Goal: Transaction & Acquisition: Purchase product/service

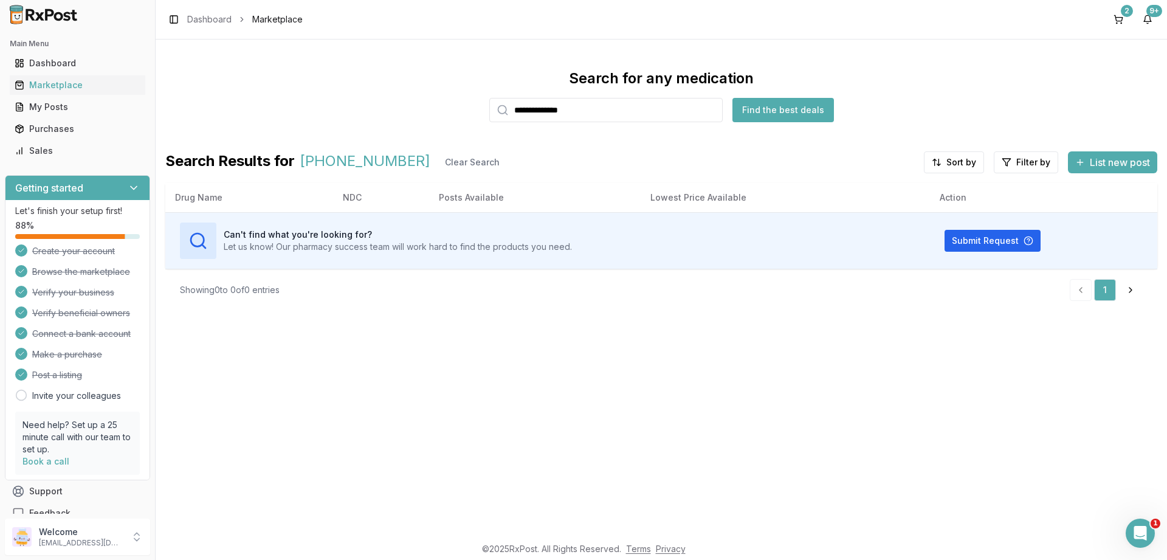
click at [489, 122] on input "**********" at bounding box center [605, 110] width 233 height 24
click at [1020, 163] on html "Main Menu Dashboard Marketplace My Posts Purchases Sales Getting started Let's …" at bounding box center [583, 280] width 1167 height 560
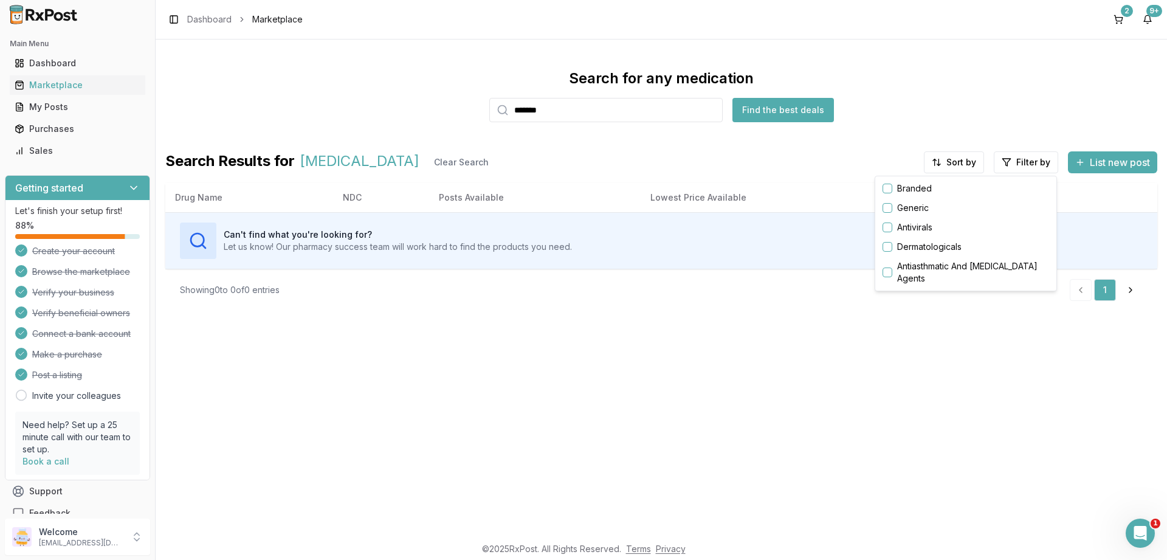
click at [887, 187] on button "button" at bounding box center [887, 189] width 10 height 10
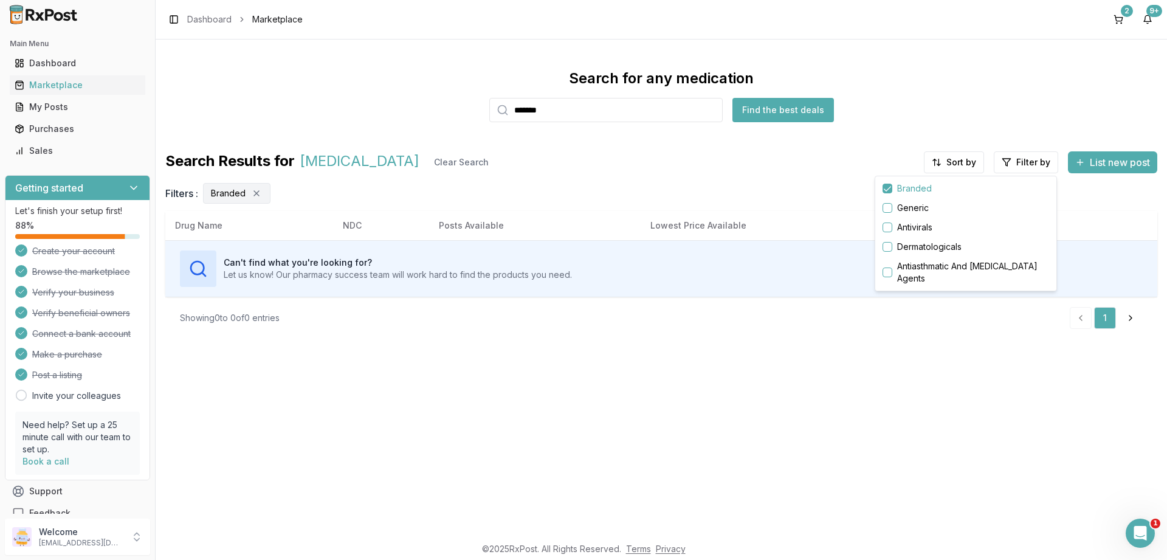
click at [956, 162] on html "Main Menu Dashboard Marketplace My Posts Purchases Sales Getting started Let's …" at bounding box center [583, 280] width 1167 height 560
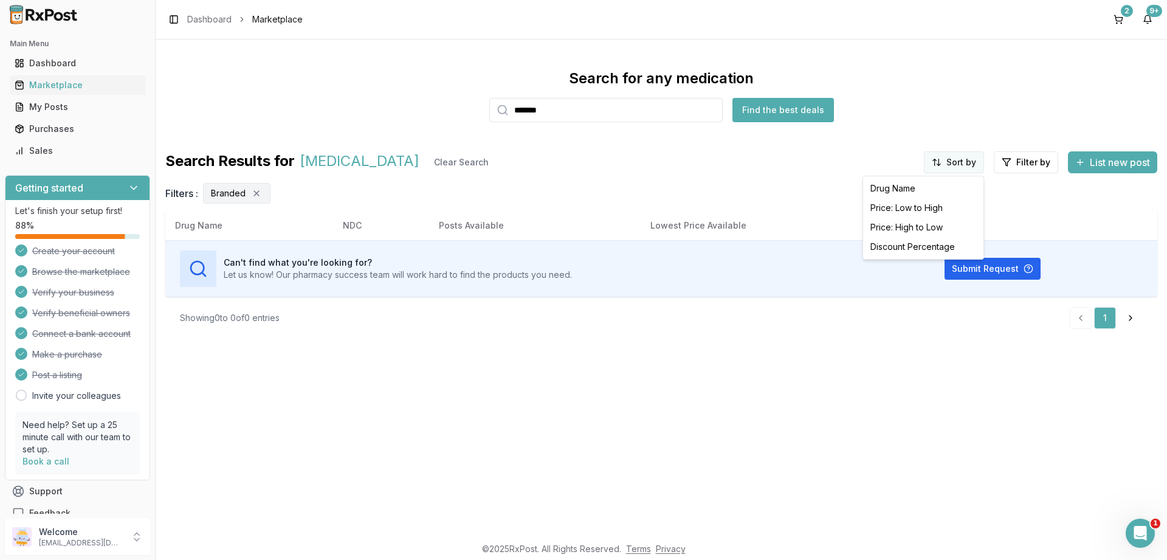
click at [956, 162] on html "Main Menu Dashboard Marketplace My Posts Purchases Sales Getting started Let's …" at bounding box center [583, 280] width 1167 height 560
click at [908, 228] on div "Price: High to Low" at bounding box center [922, 227] width 115 height 19
drag, startPoint x: 568, startPoint y: 111, endPoint x: 478, endPoint y: 109, distance: 90.5
click at [489, 109] on input "*******" at bounding box center [605, 110] width 233 height 24
paste input "******"
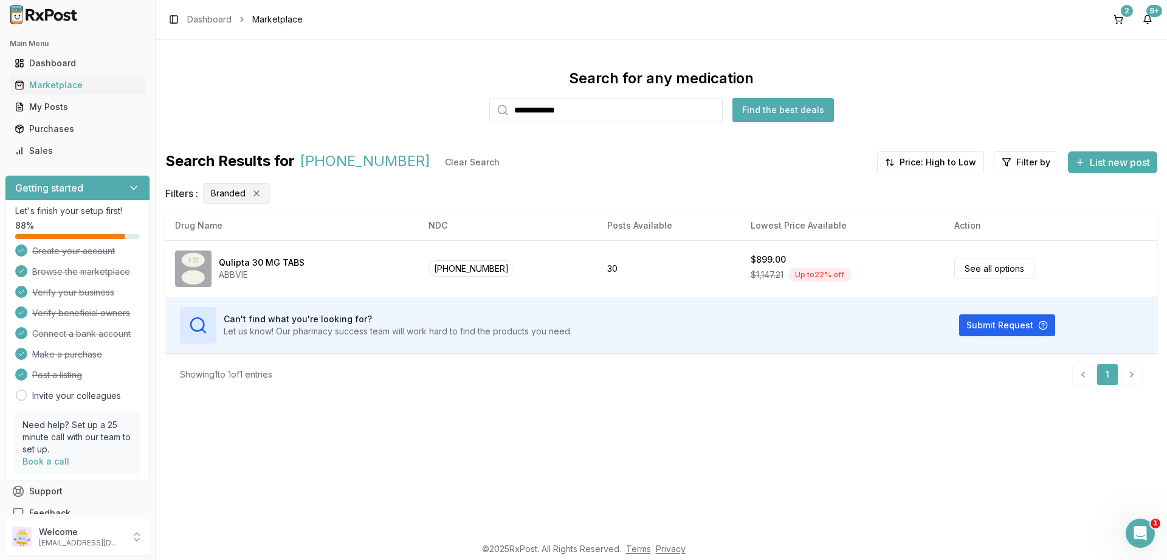
type input "**********"
click at [1024, 163] on html "**********" at bounding box center [583, 280] width 1167 height 560
drag, startPoint x: 655, startPoint y: 109, endPoint x: 250, endPoint y: 101, distance: 405.4
click at [250, 101] on html "**********" at bounding box center [583, 280] width 1167 height 560
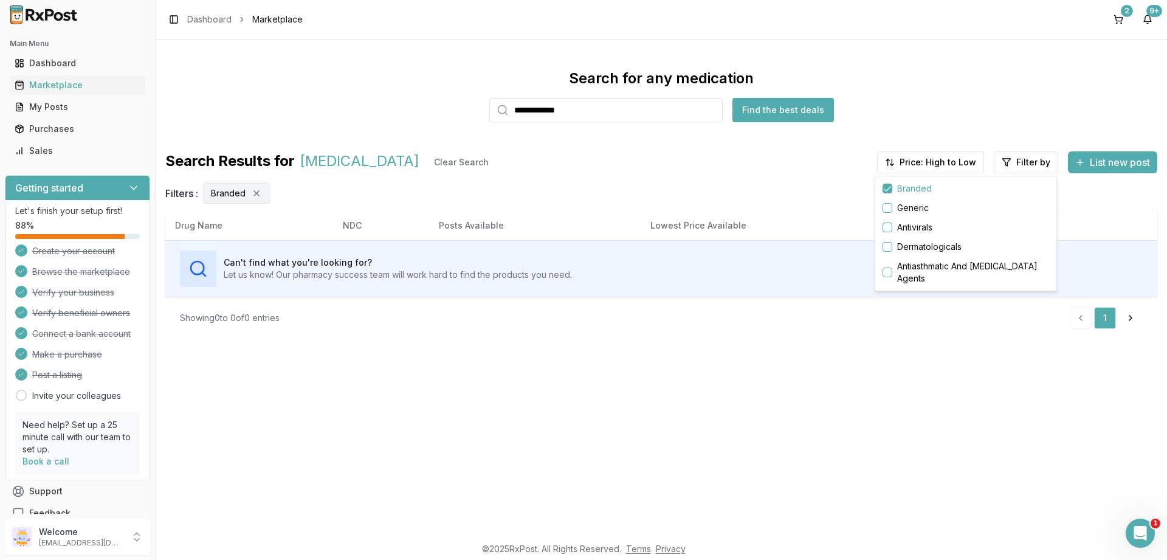
click at [256, 193] on html "**********" at bounding box center [583, 280] width 1167 height 560
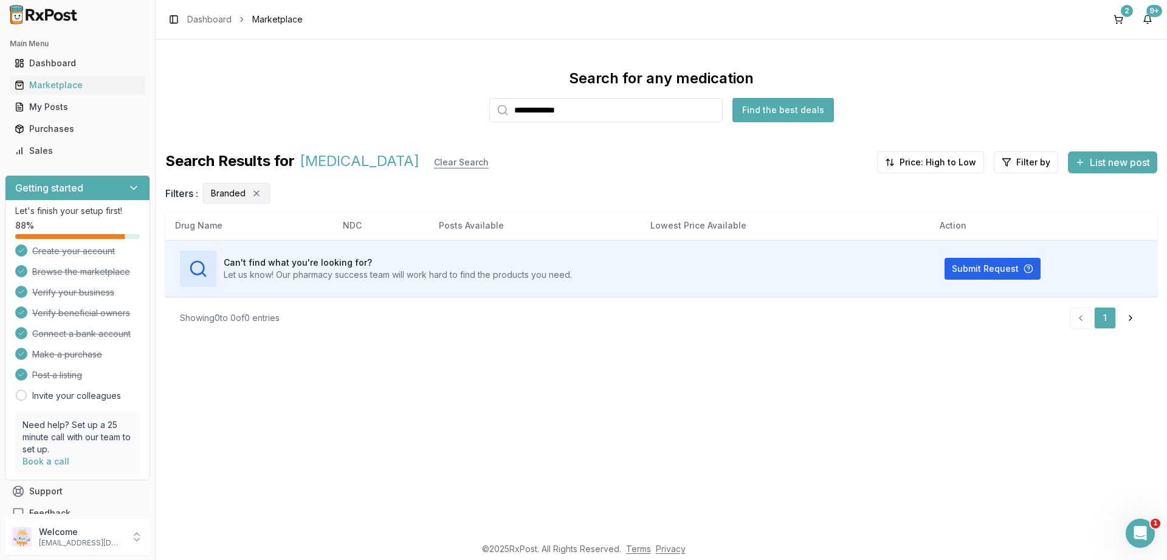
click at [424, 162] on button "Clear Search" at bounding box center [461, 162] width 74 height 22
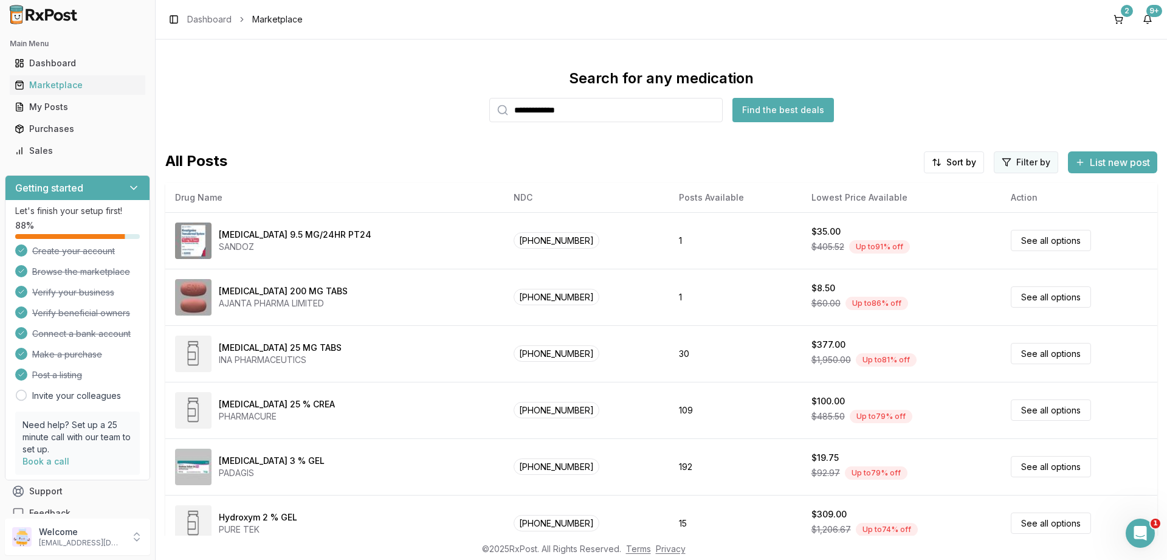
click at [1022, 161] on html "**********" at bounding box center [583, 280] width 1167 height 560
click at [885, 187] on button "button" at bounding box center [887, 189] width 10 height 10
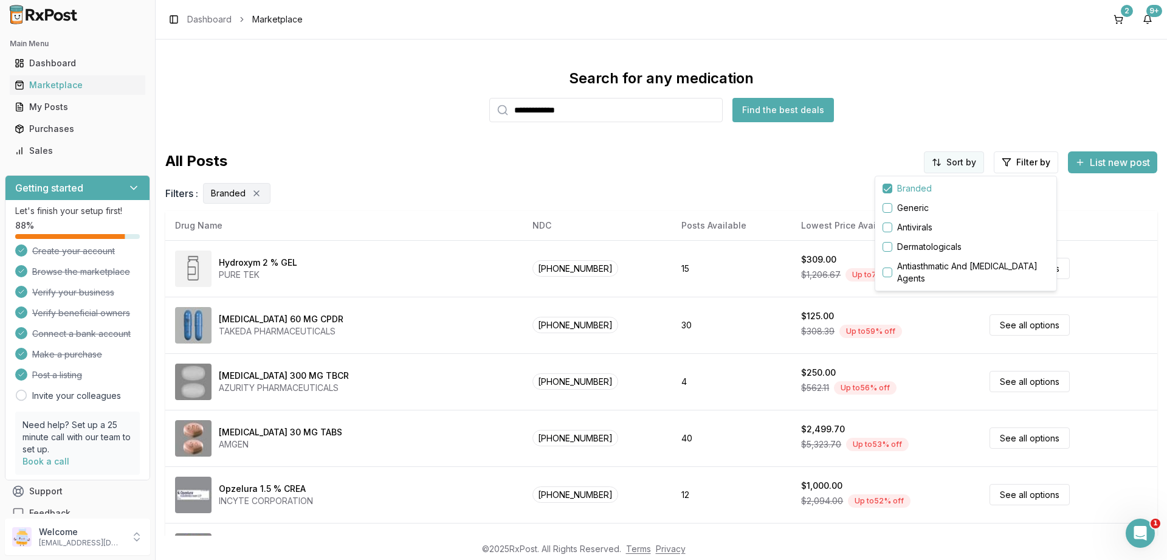
click at [952, 163] on html "**********" at bounding box center [583, 280] width 1167 height 560
click at [904, 223] on div "Price: High to Low" at bounding box center [922, 227] width 115 height 19
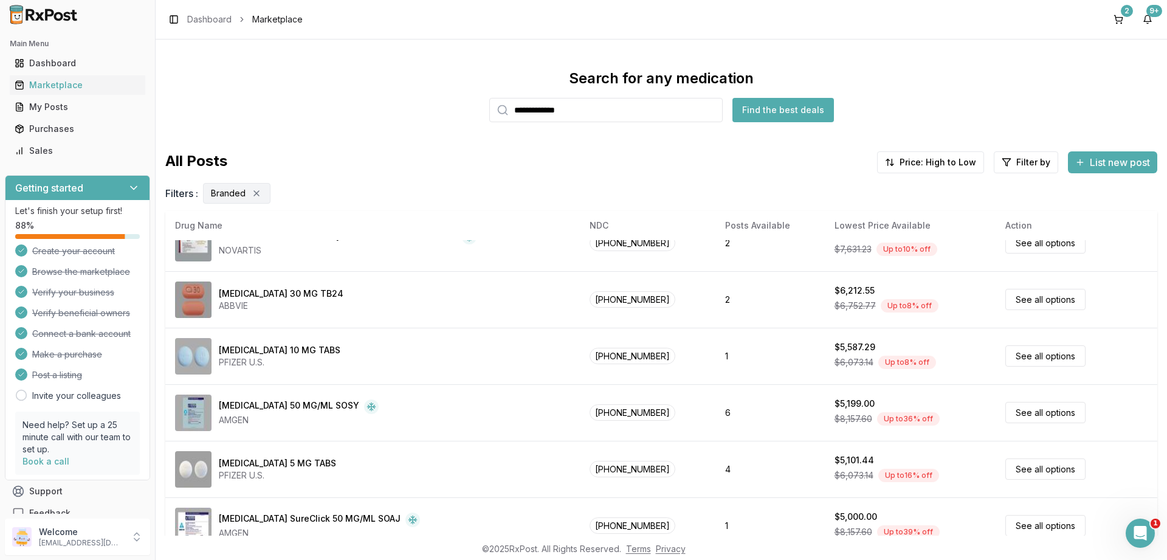
scroll to position [437, 0]
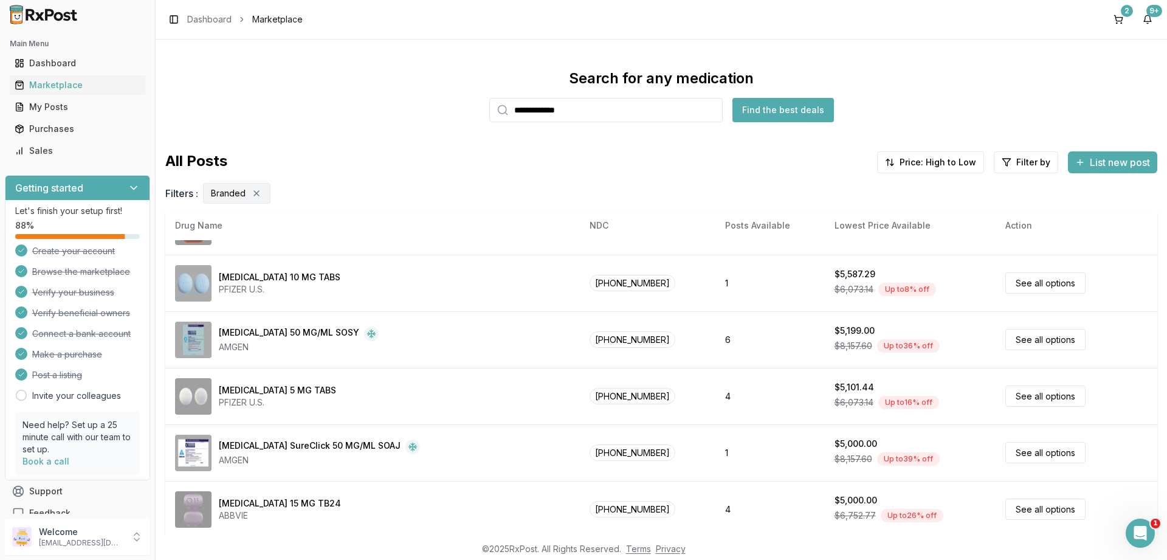
drag, startPoint x: 603, startPoint y: 111, endPoint x: 431, endPoint y: 97, distance: 172.5
click at [489, 98] on input "**********" at bounding box center [605, 110] width 233 height 24
paste input "search"
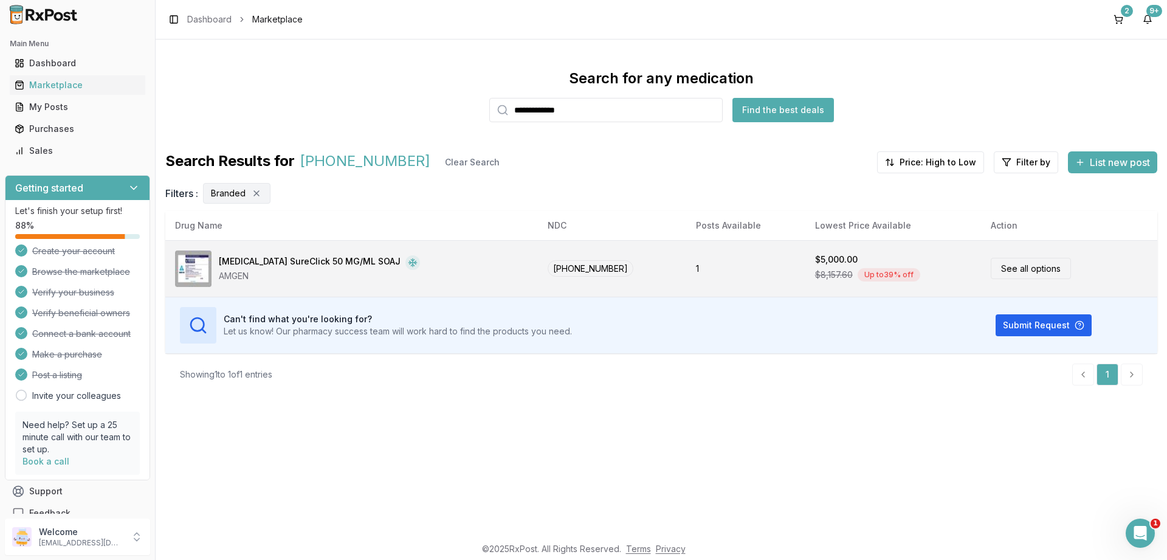
type input "**********"
click at [1000, 267] on link "See all options" at bounding box center [1030, 268] width 80 height 21
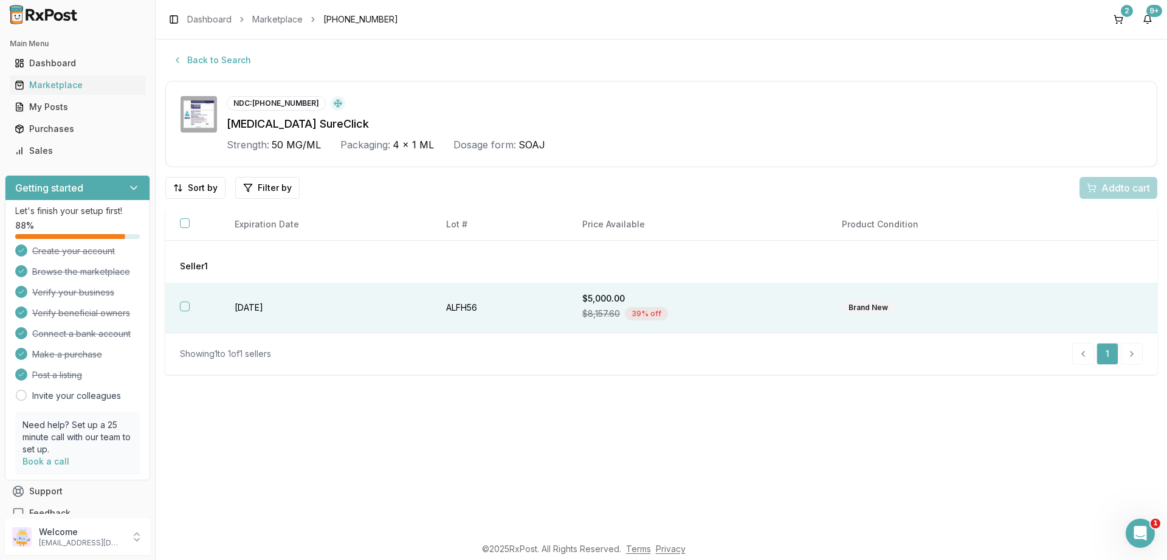
click at [184, 304] on button "button" at bounding box center [185, 306] width 10 height 10
click at [1112, 190] on span "Add 1 to cart" at bounding box center [1123, 187] width 53 height 15
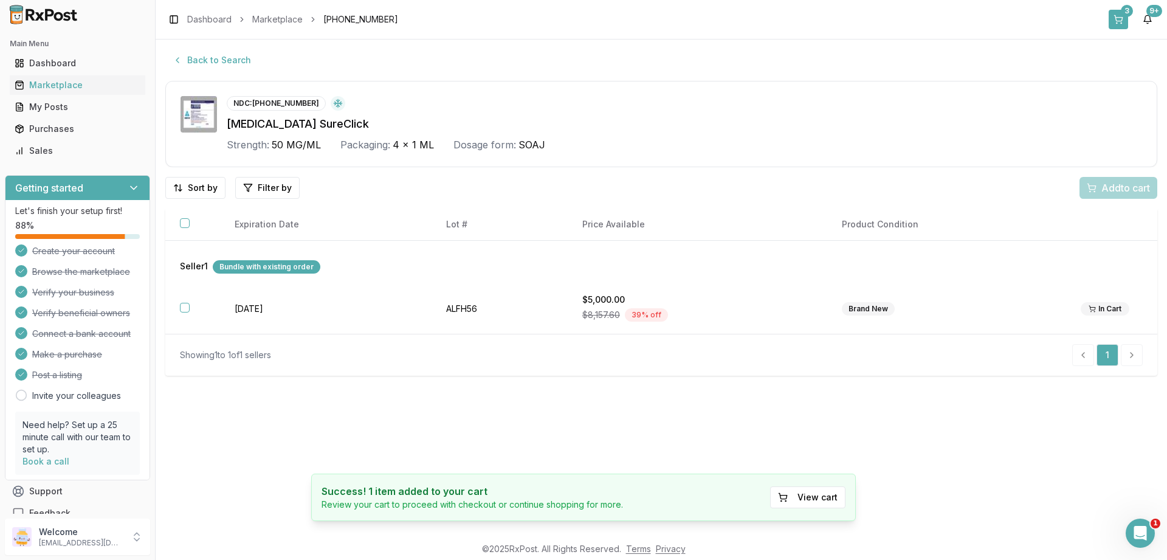
click at [1120, 19] on button "3" at bounding box center [1117, 19] width 19 height 19
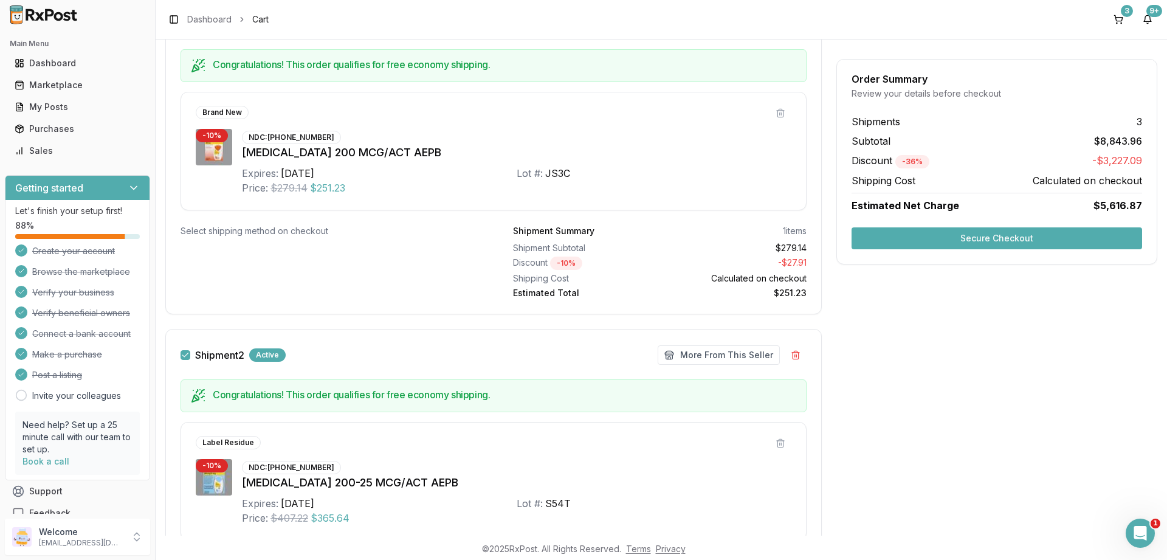
scroll to position [146, 0]
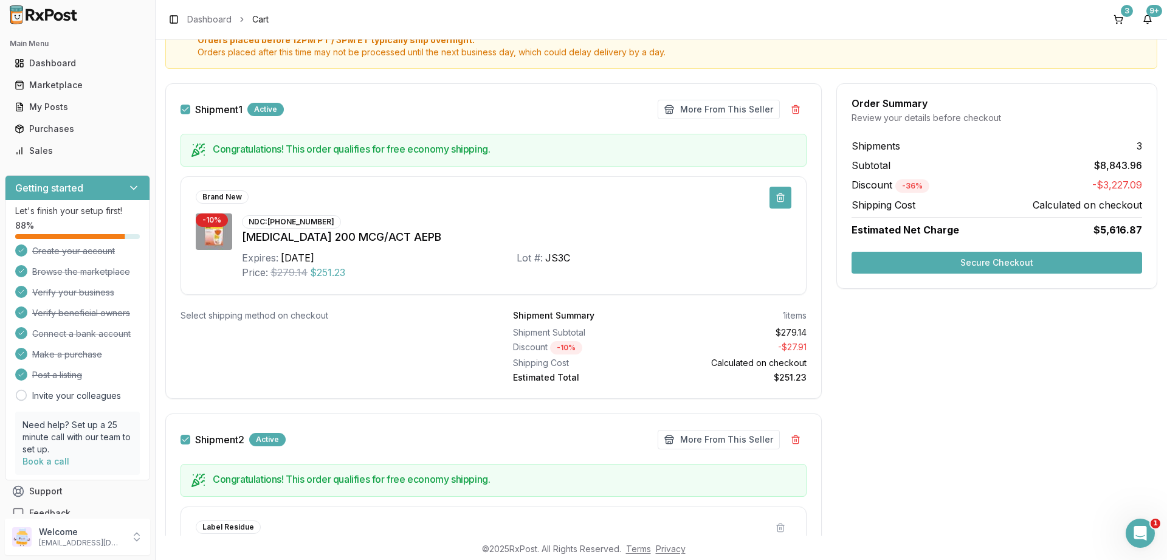
click at [780, 198] on button at bounding box center [780, 198] width 22 height 22
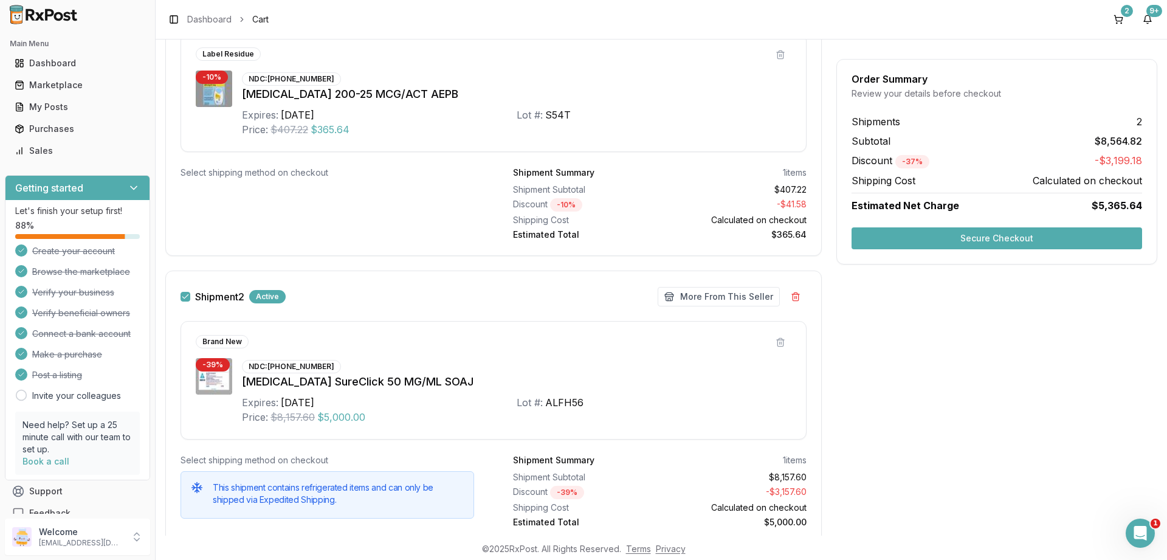
scroll to position [292, 0]
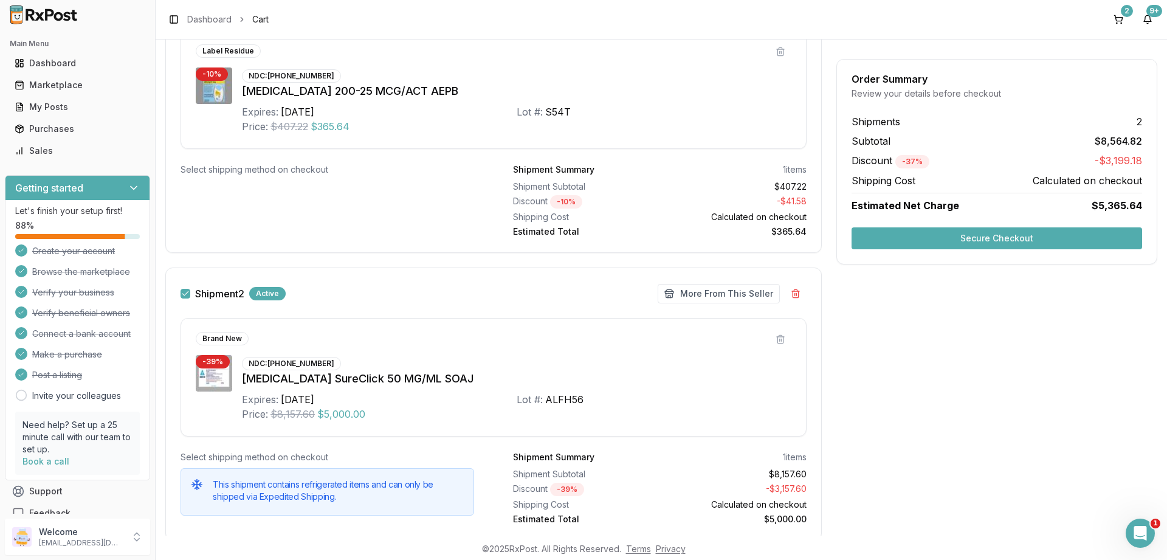
click at [1000, 241] on button "Secure Checkout" at bounding box center [996, 238] width 290 height 22
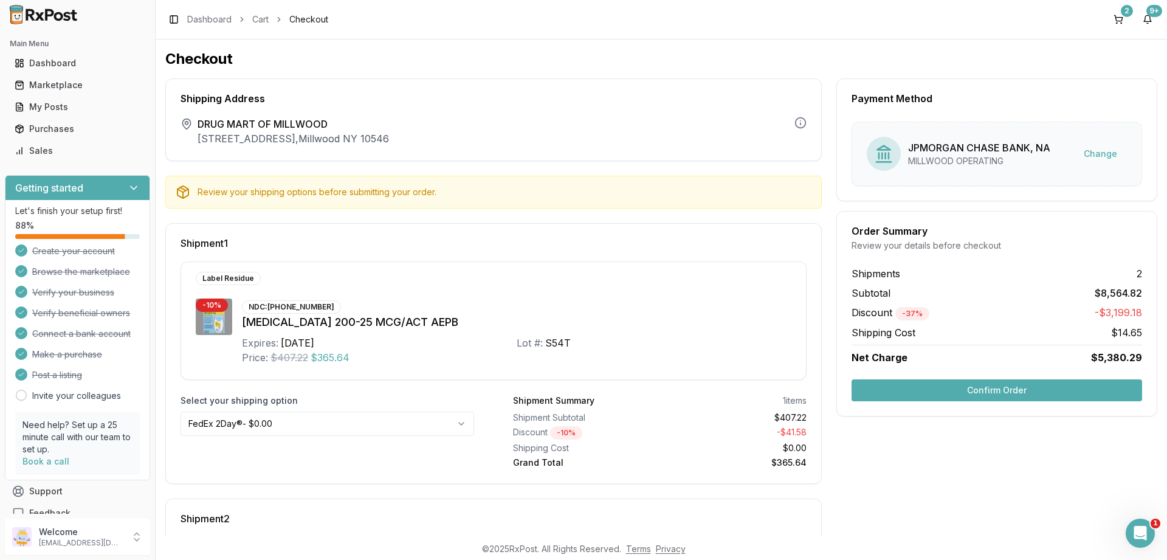
scroll to position [262, 0]
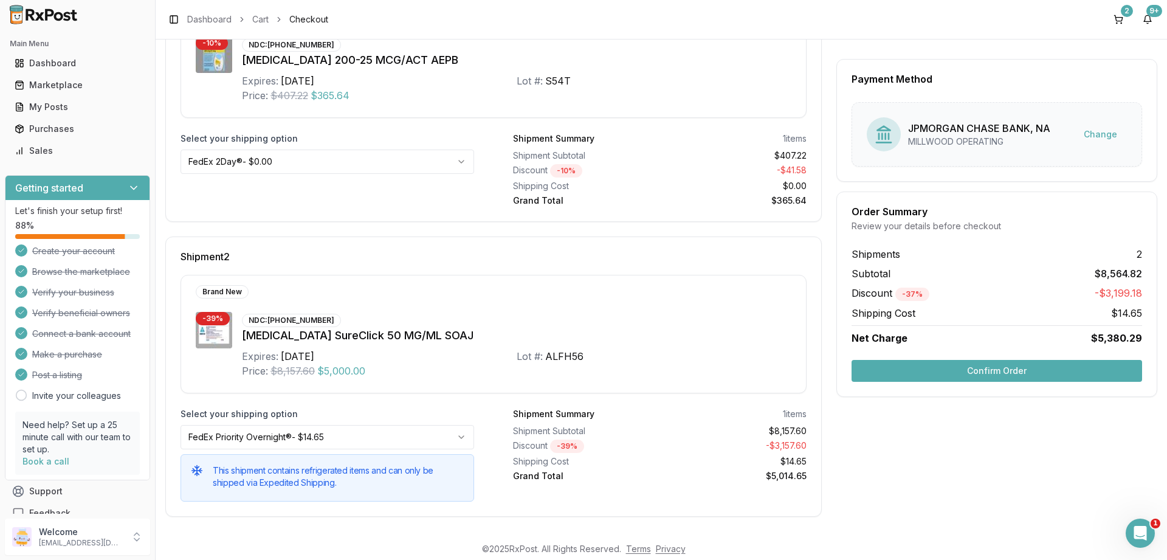
click at [1001, 368] on button "Confirm Order" at bounding box center [996, 371] width 290 height 22
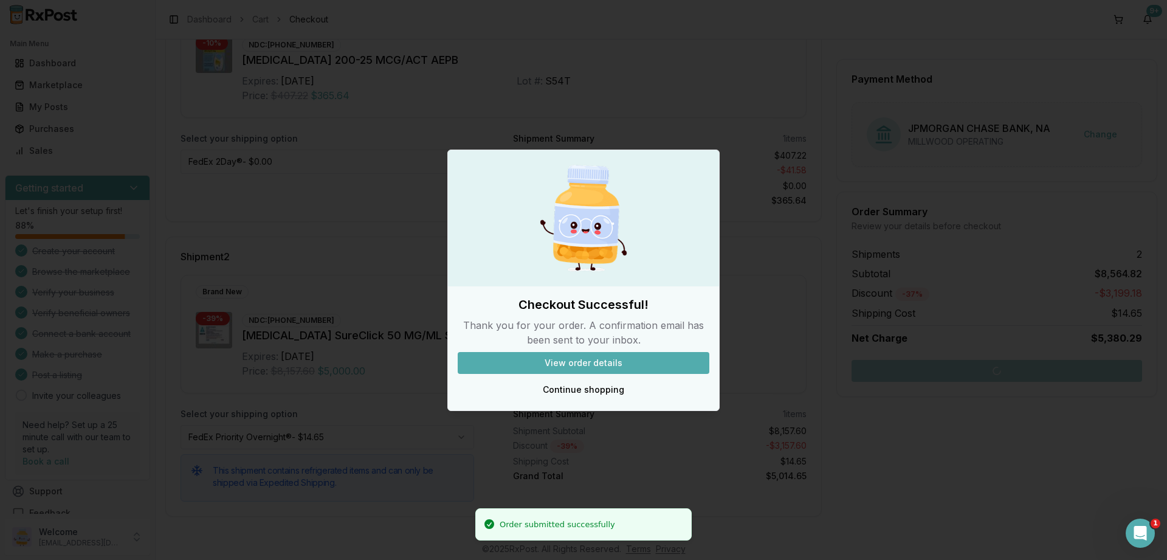
click at [563, 361] on button "View order details" at bounding box center [584, 363] width 252 height 22
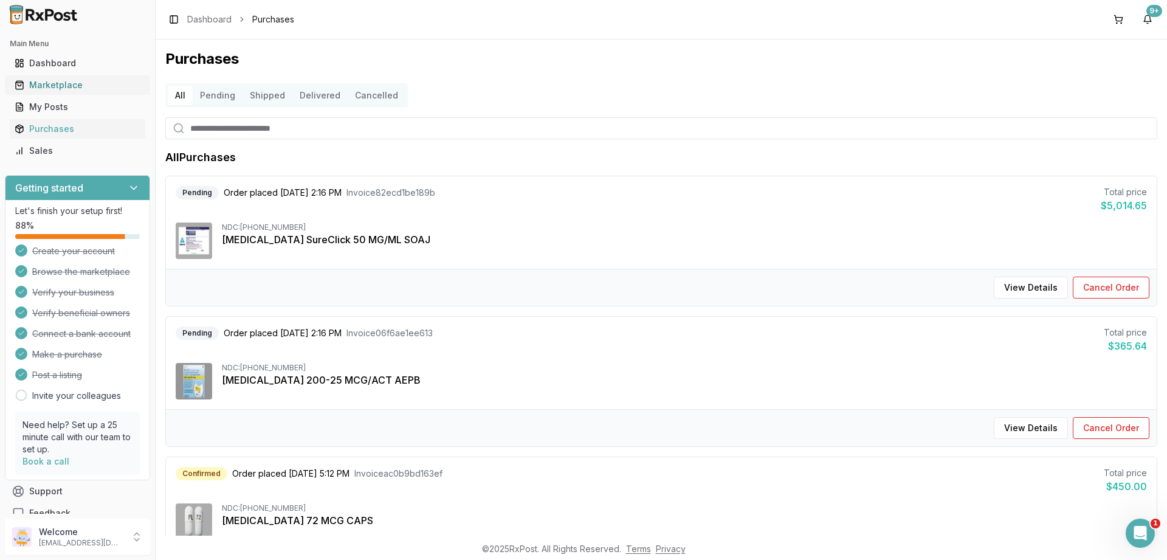
click at [52, 84] on div "Marketplace" at bounding box center [78, 85] width 126 height 12
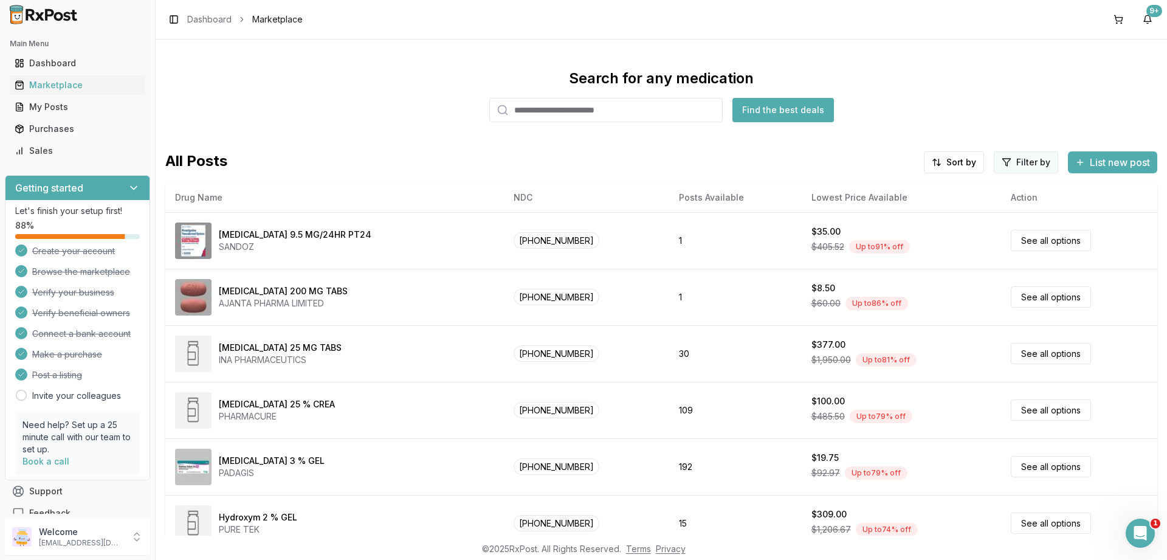
click at [1026, 169] on html "Main Menu Dashboard Marketplace My Posts Purchases Sales Getting started Let's …" at bounding box center [583, 280] width 1167 height 560
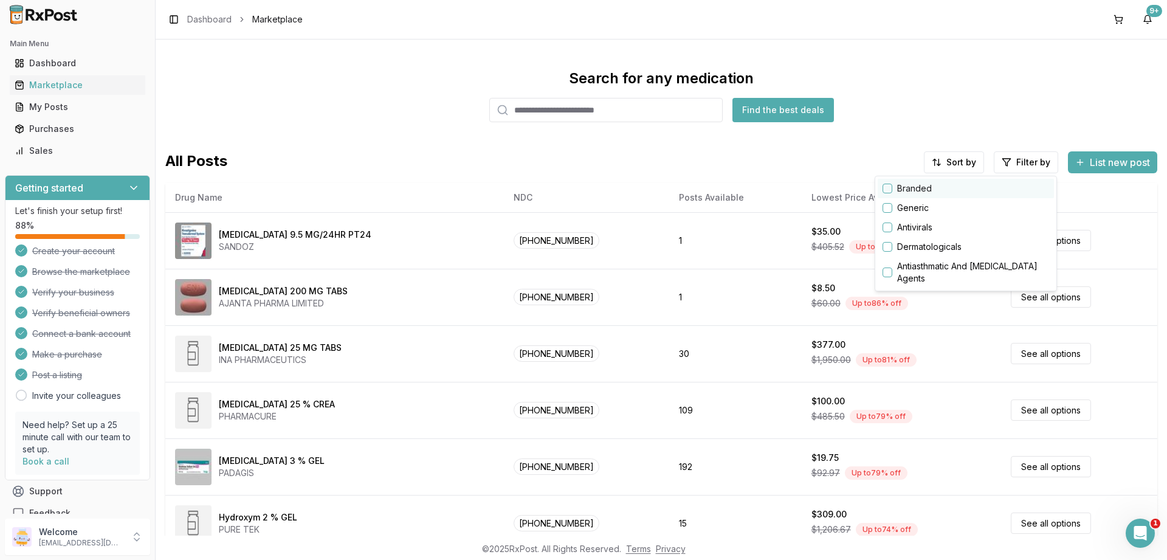
click at [891, 188] on button "button" at bounding box center [887, 189] width 10 height 10
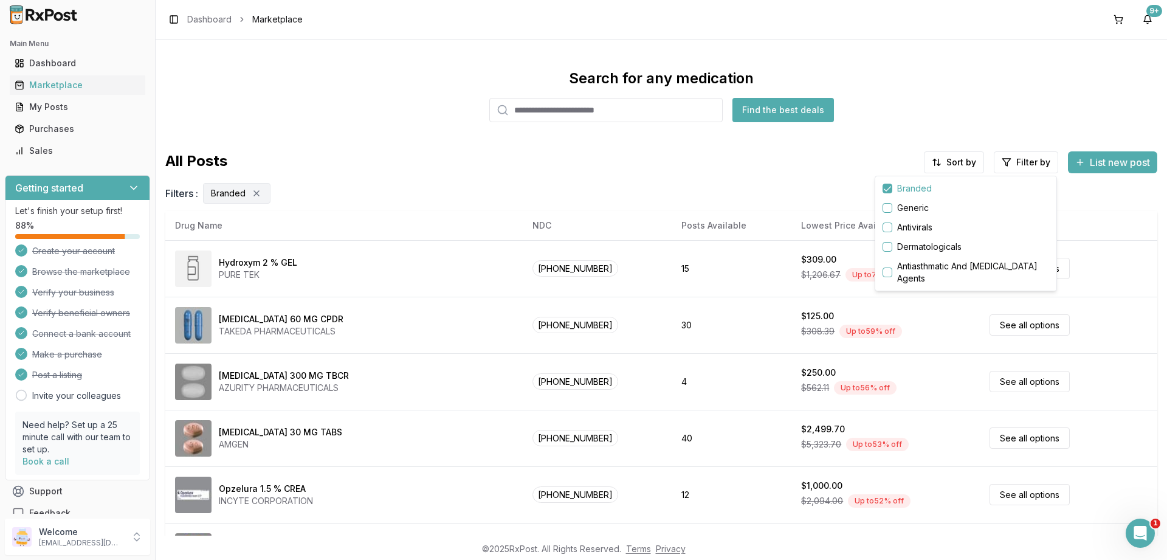
click at [947, 165] on html "Main Menu Dashboard Marketplace My Posts Purchases Sales Getting started Let's …" at bounding box center [583, 280] width 1167 height 560
click at [909, 225] on div "Price: High to Low" at bounding box center [922, 227] width 115 height 19
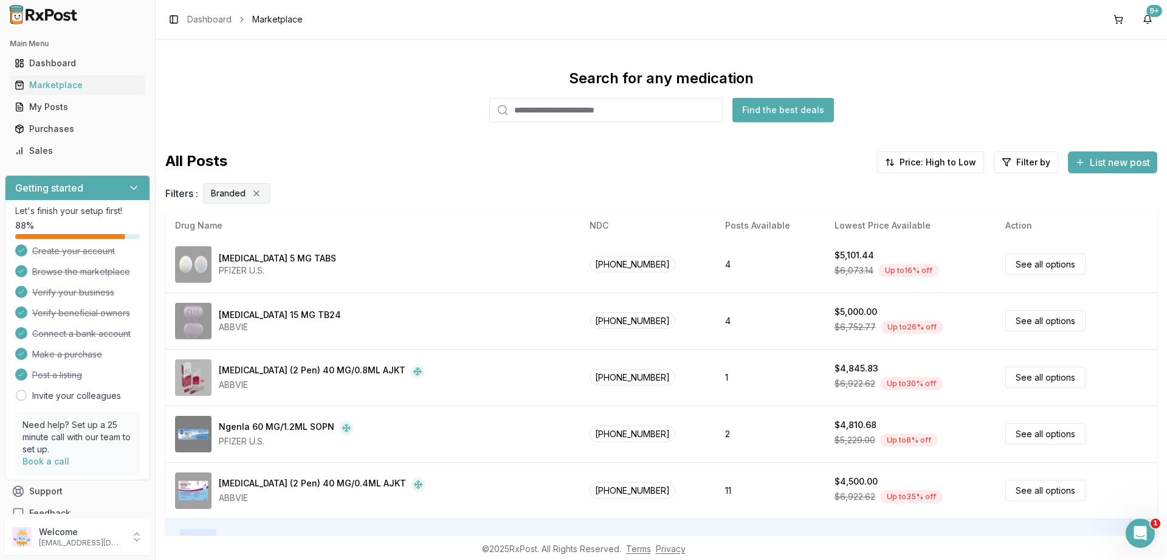
scroll to position [81, 0]
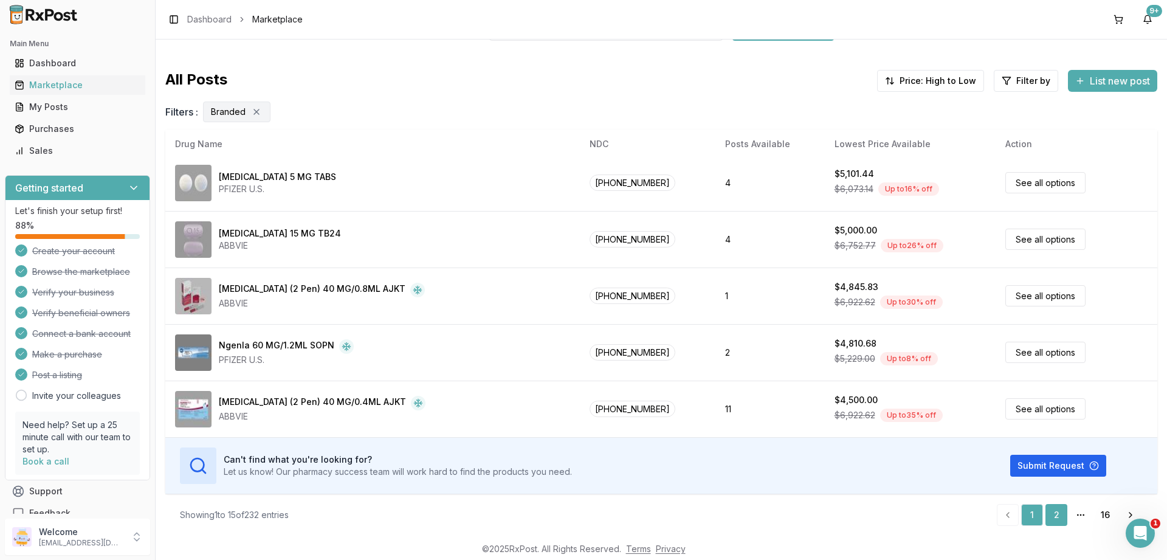
click at [1052, 512] on link "2" at bounding box center [1056, 515] width 22 height 22
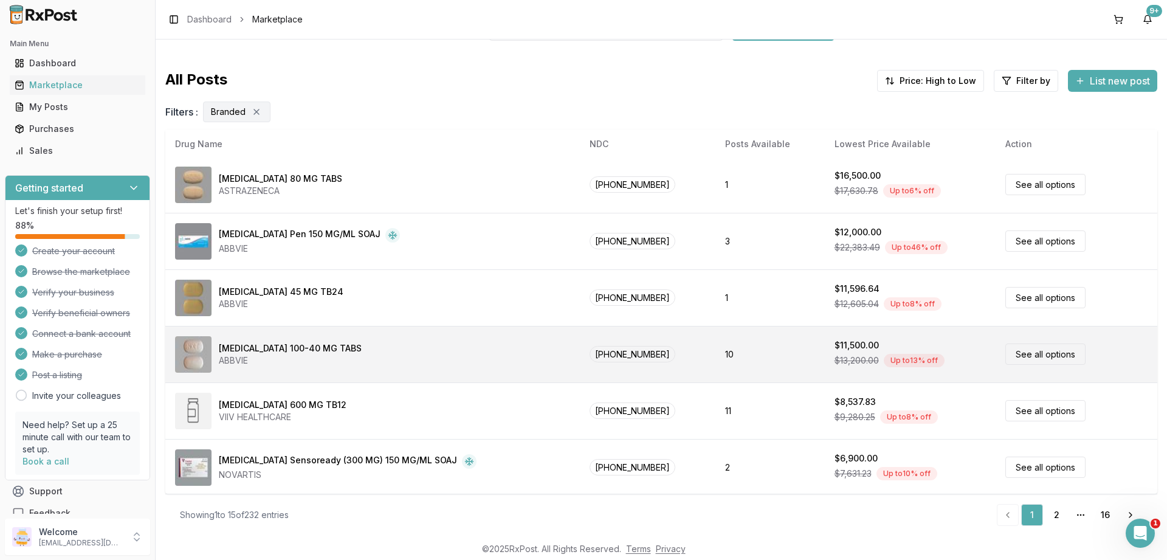
scroll to position [0, 0]
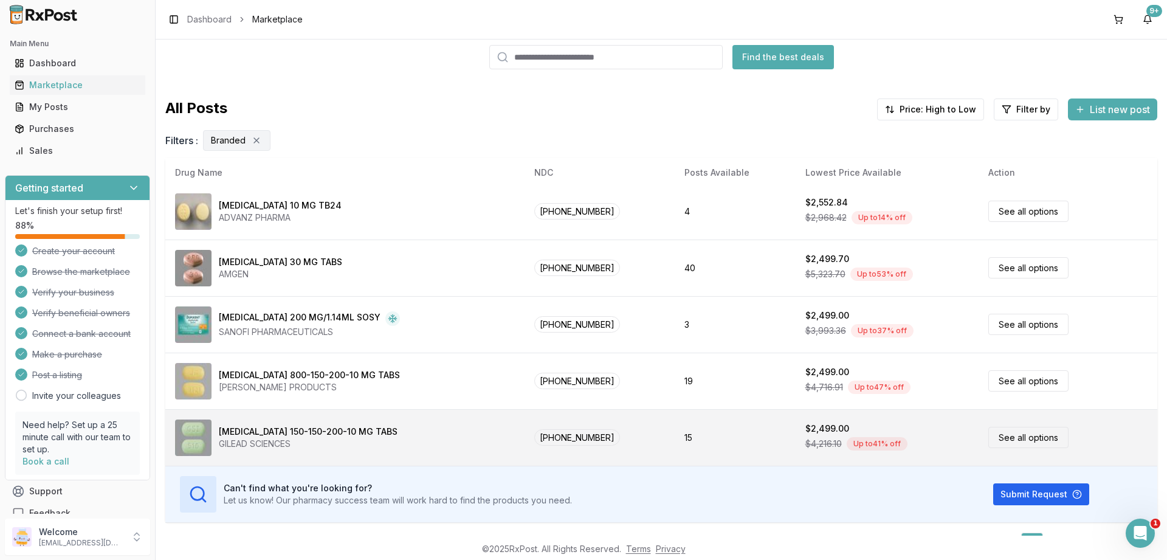
scroll to position [81, 0]
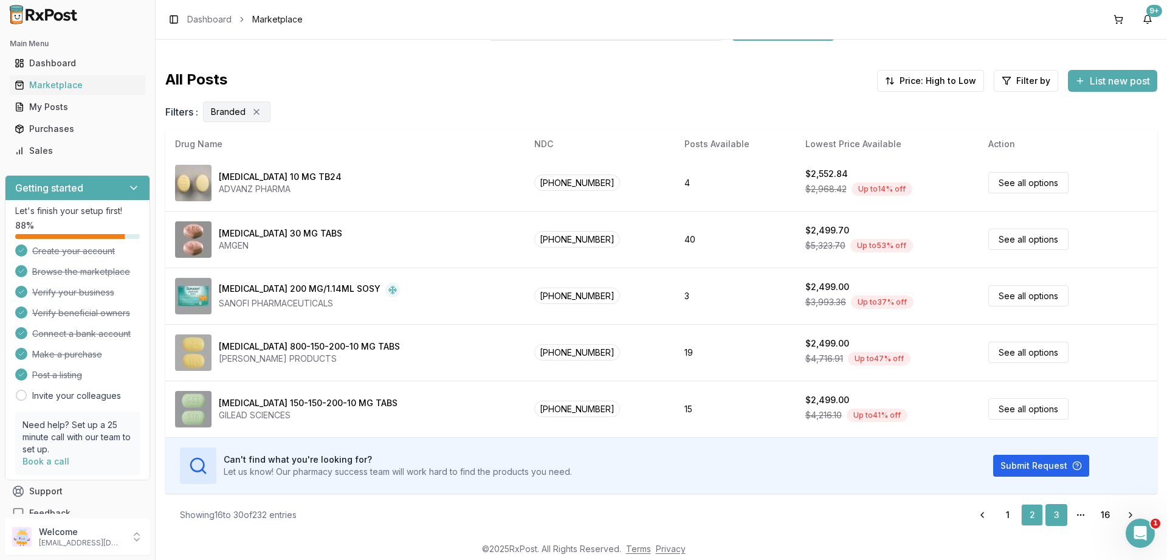
click at [1060, 516] on link "3" at bounding box center [1056, 515] width 22 height 22
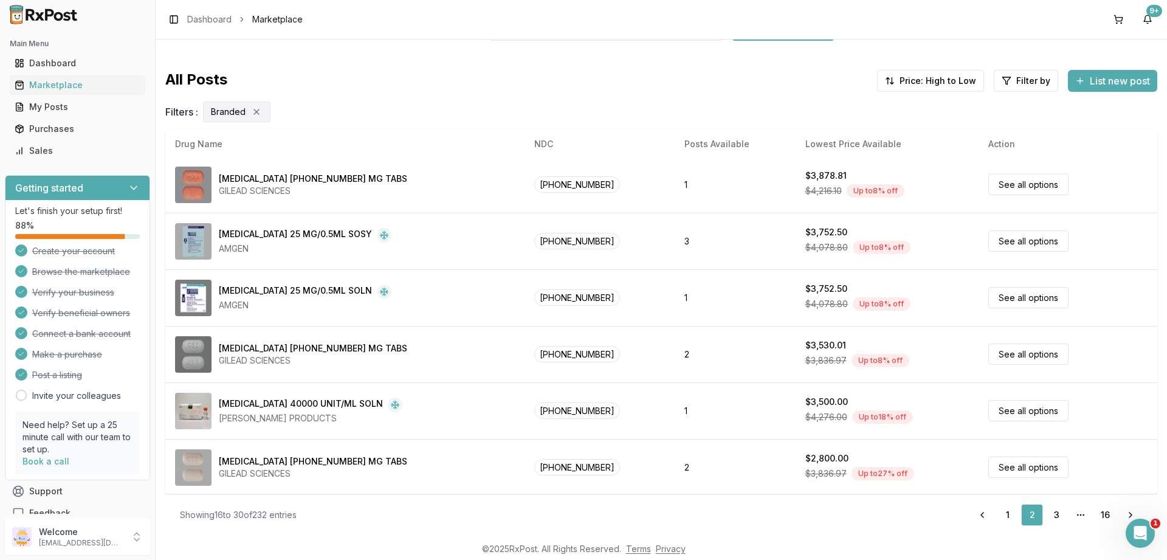
scroll to position [0, 0]
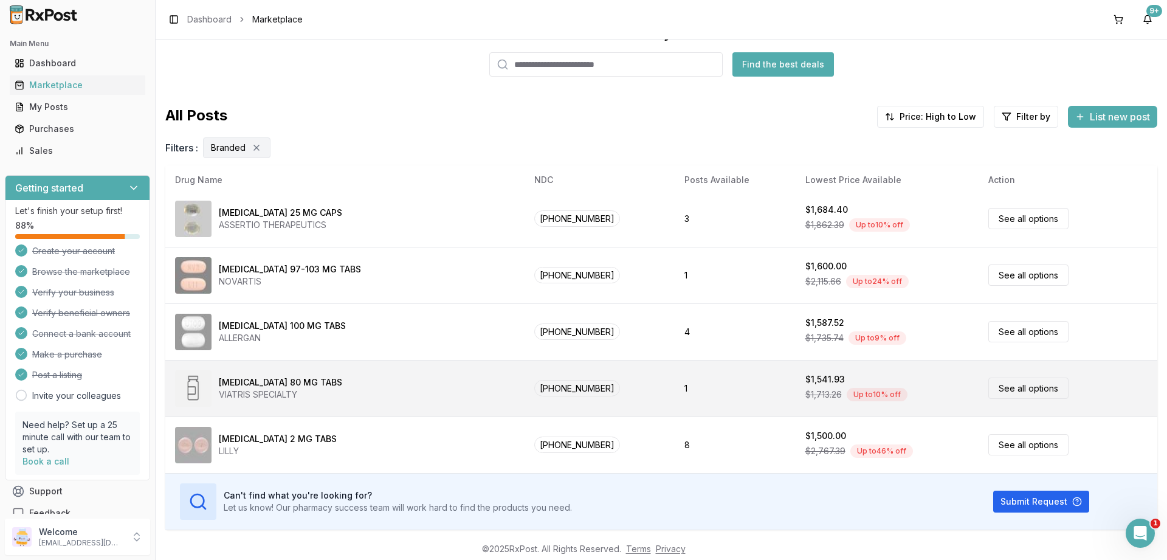
scroll to position [81, 0]
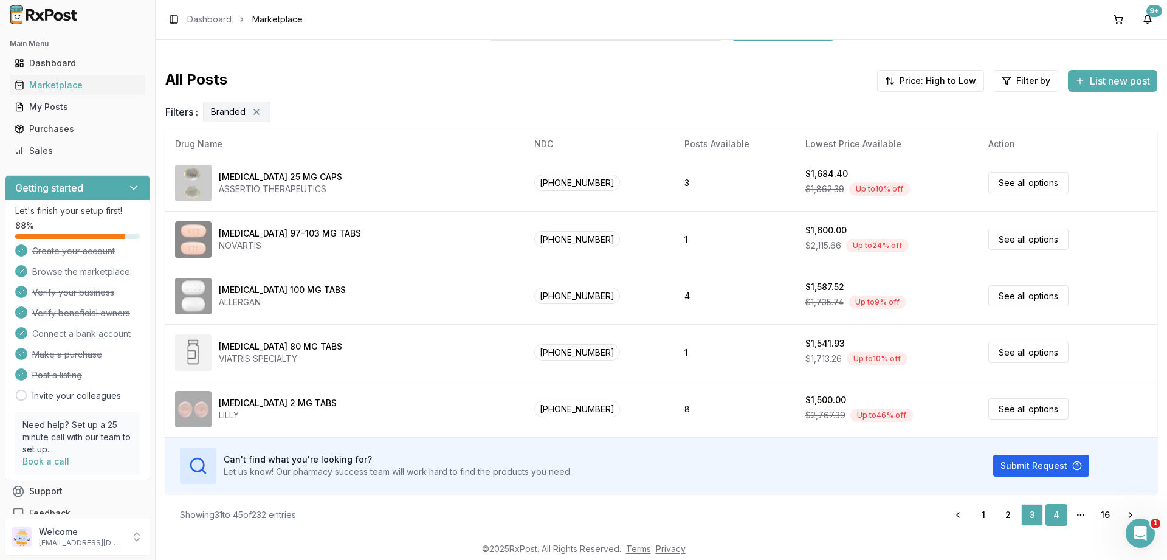
click at [1057, 515] on link "4" at bounding box center [1056, 515] width 22 height 22
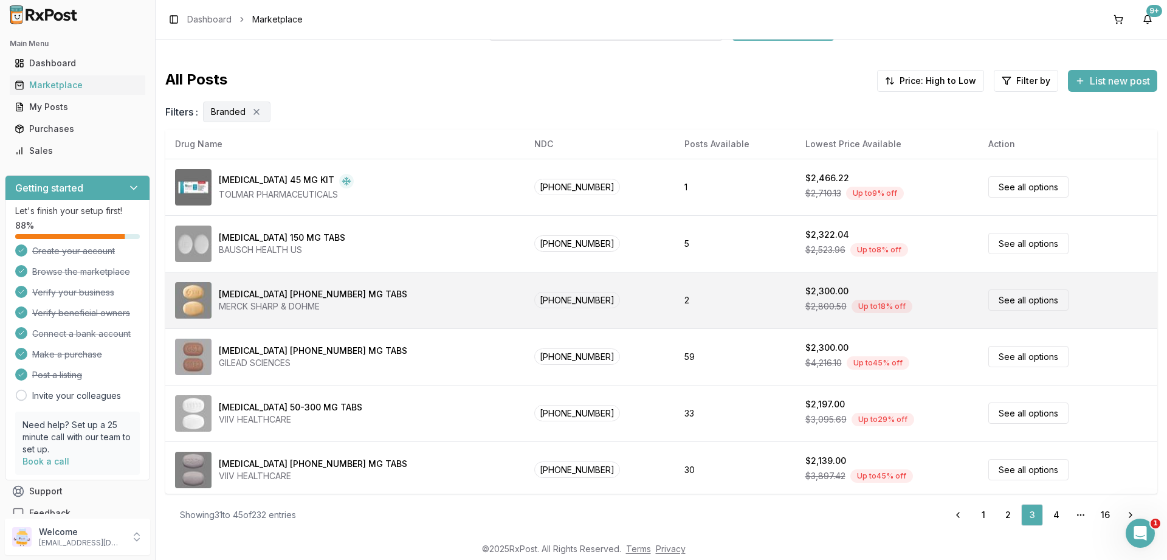
scroll to position [0, 0]
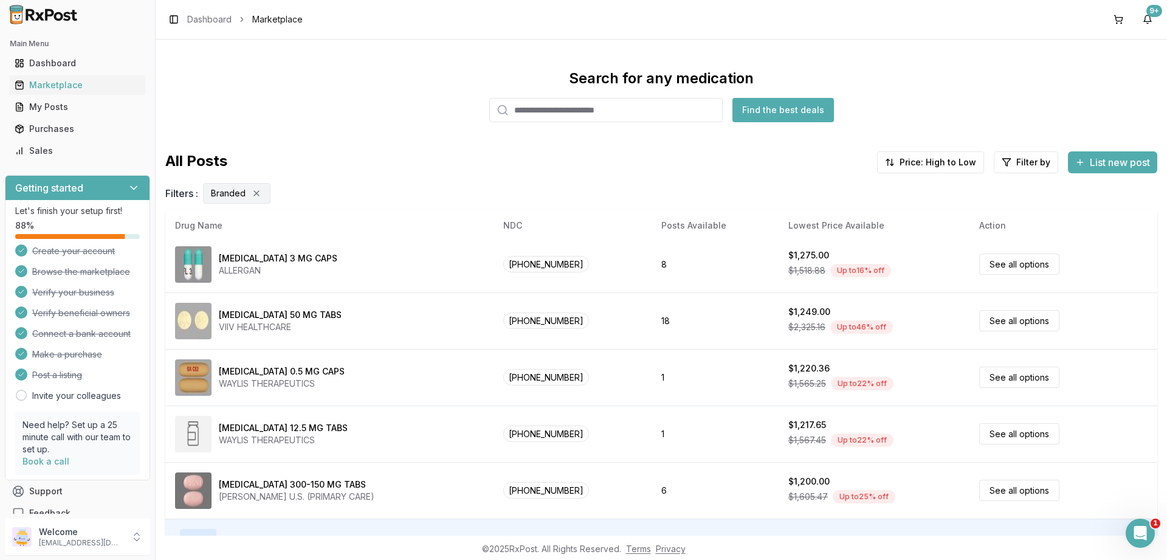
scroll to position [81, 0]
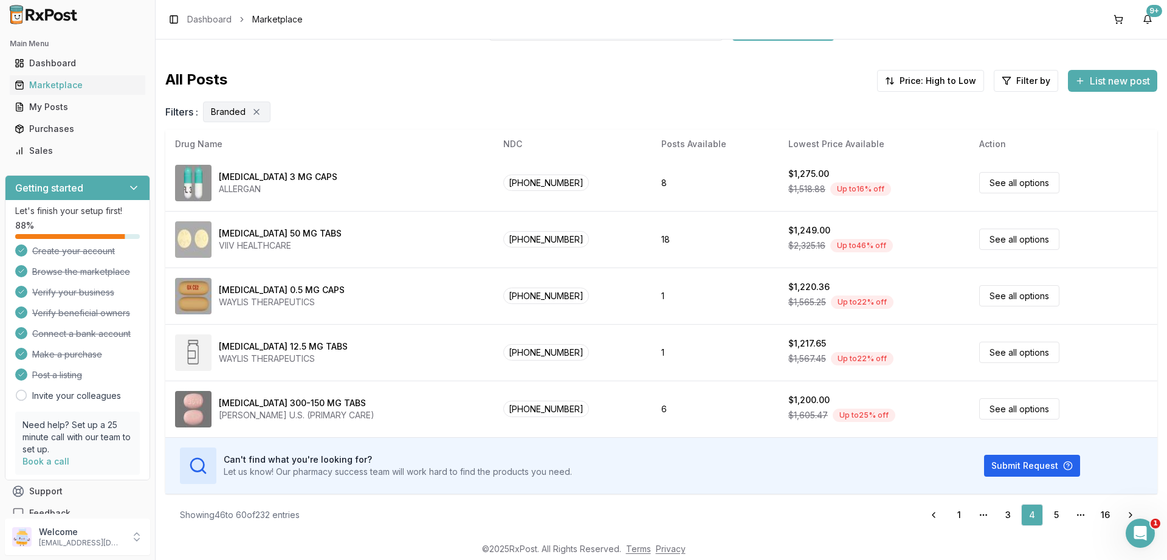
drag, startPoint x: 1051, startPoint y: 514, endPoint x: 1043, endPoint y: 516, distance: 8.3
click at [1051, 513] on link "5" at bounding box center [1056, 515] width 22 height 22
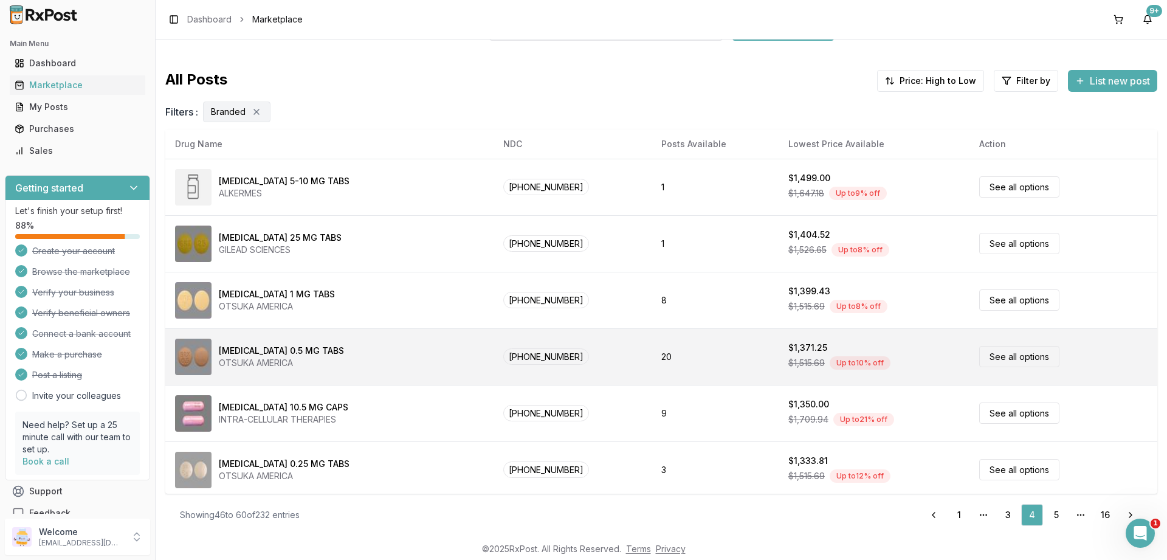
scroll to position [0, 0]
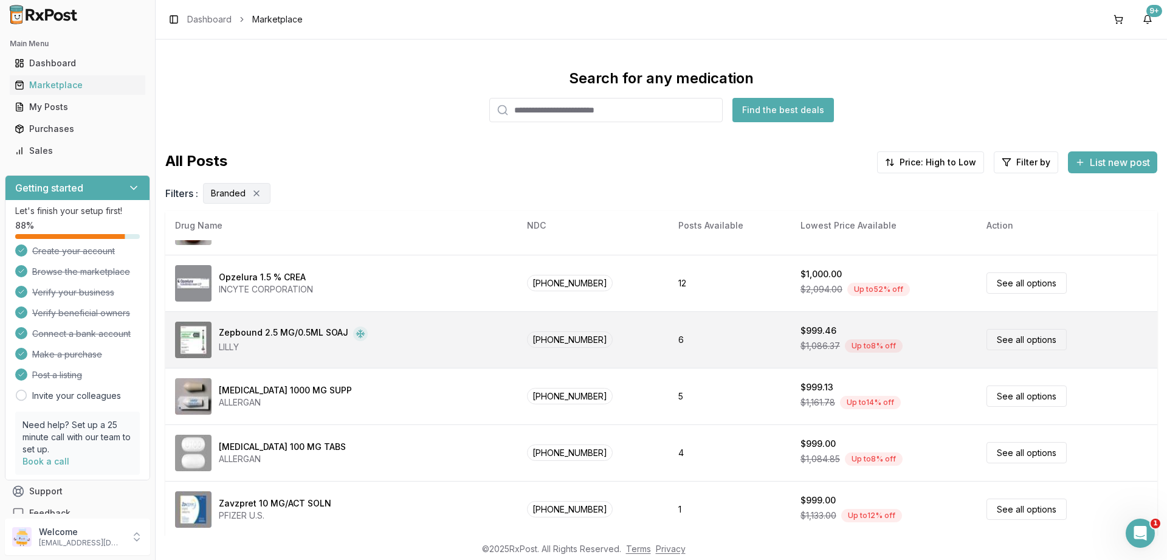
click at [1003, 340] on link "See all options" at bounding box center [1026, 339] width 80 height 21
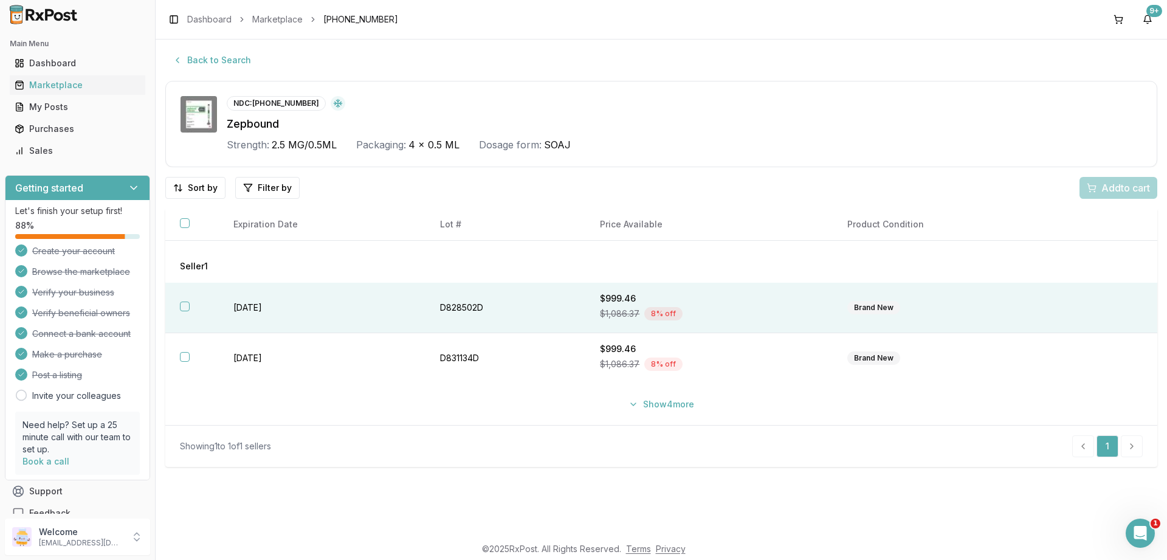
click at [183, 302] on button "button" at bounding box center [185, 306] width 10 height 10
click at [185, 224] on button "button" at bounding box center [185, 223] width 10 height 10
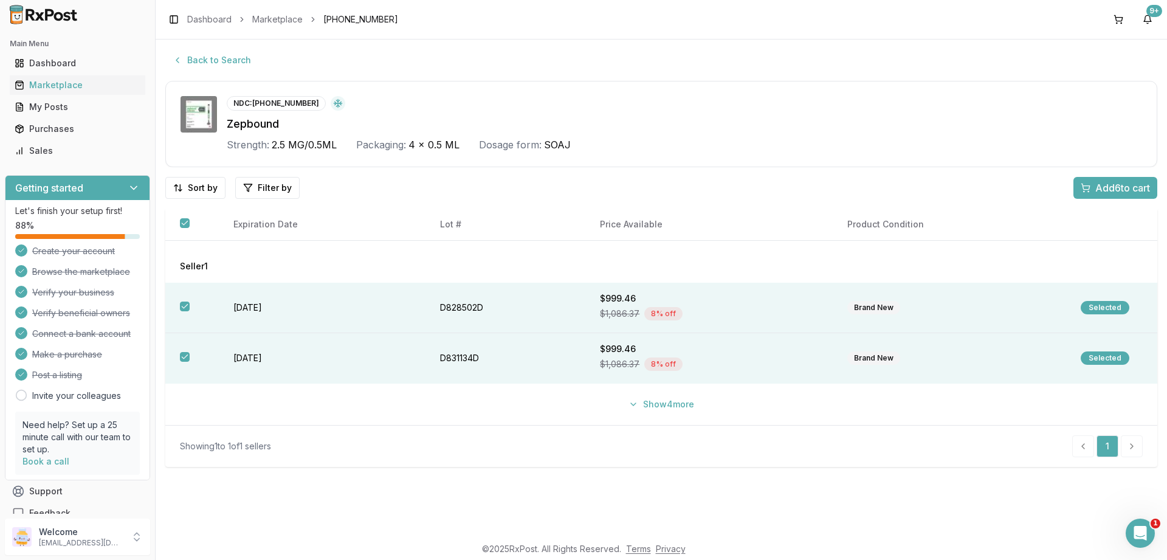
click at [1105, 191] on span "Add 6 to cart" at bounding box center [1122, 187] width 55 height 15
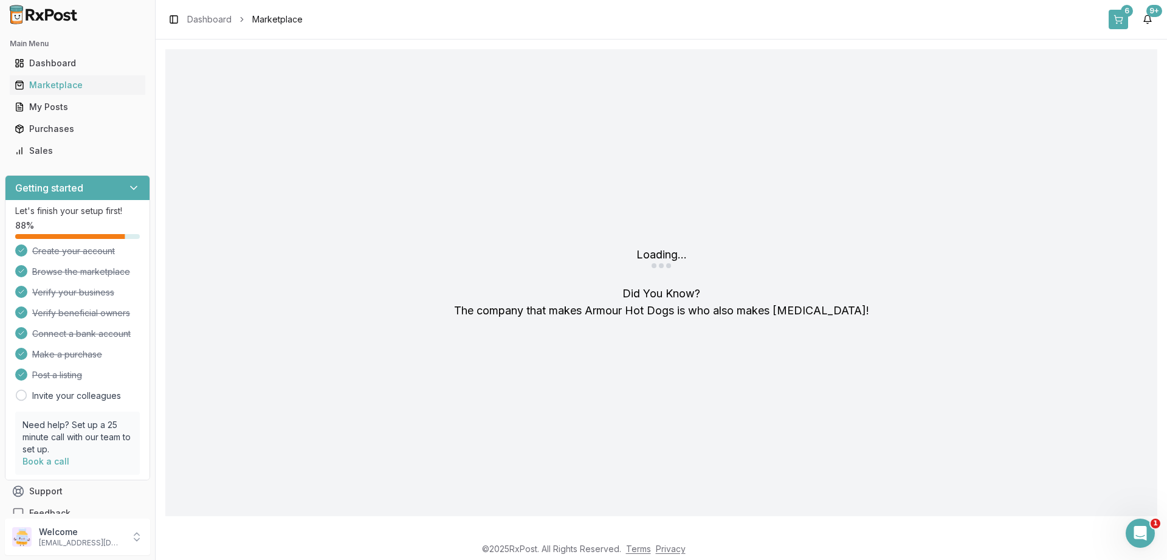
click at [1117, 13] on button "6" at bounding box center [1117, 19] width 19 height 19
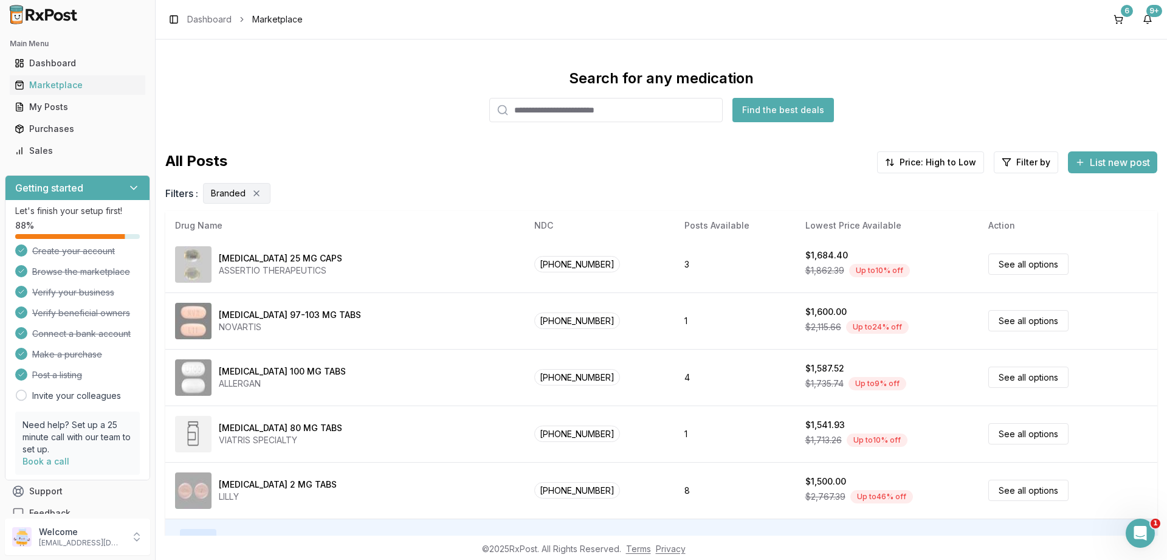
scroll to position [81, 0]
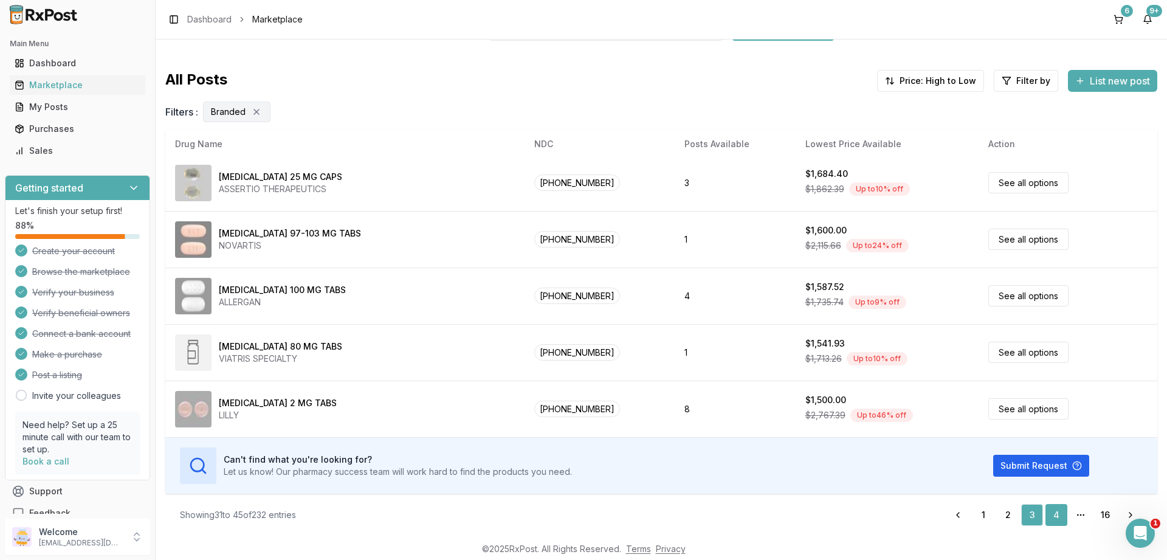
click at [1052, 510] on link "4" at bounding box center [1056, 515] width 22 height 22
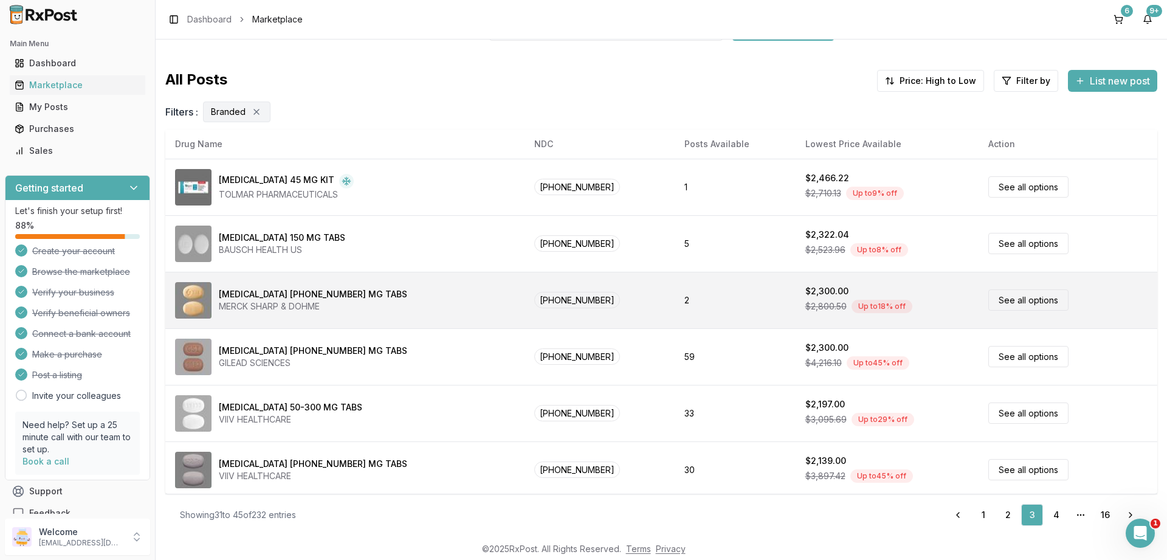
scroll to position [0, 0]
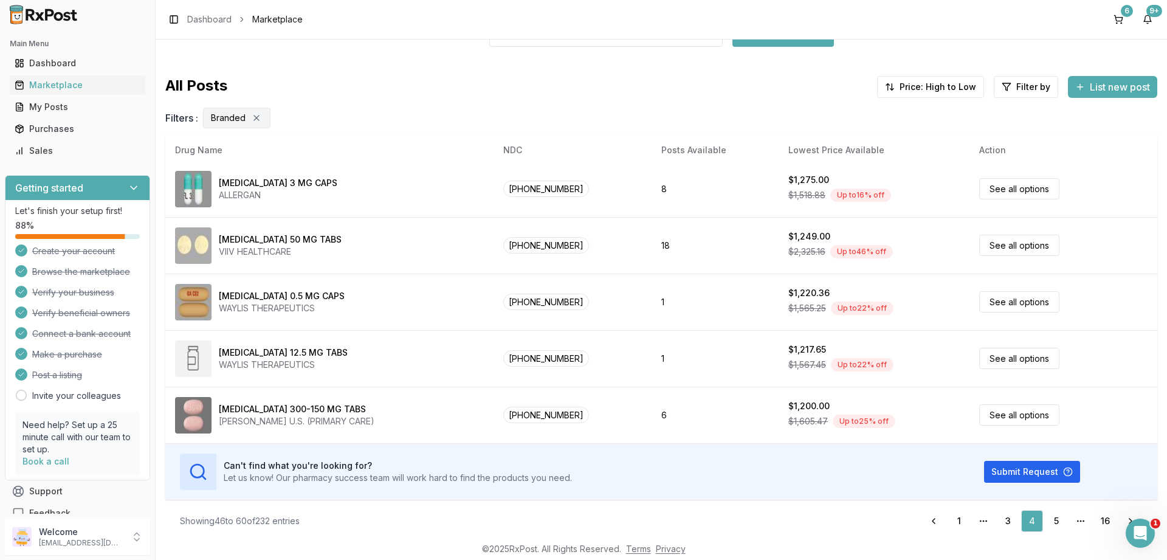
scroll to position [81, 0]
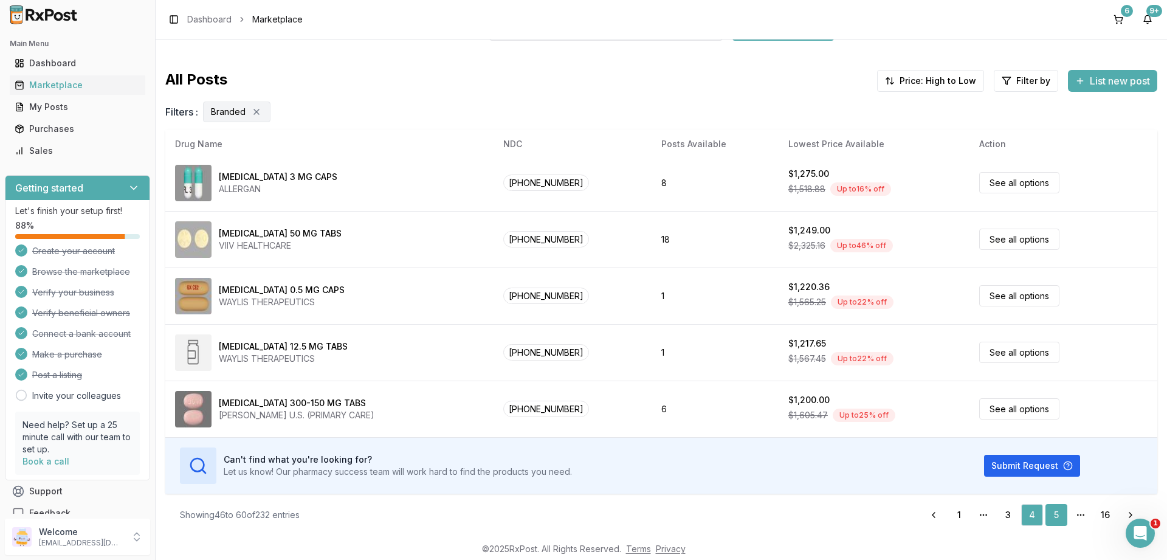
click at [1059, 512] on link "5" at bounding box center [1056, 515] width 22 height 22
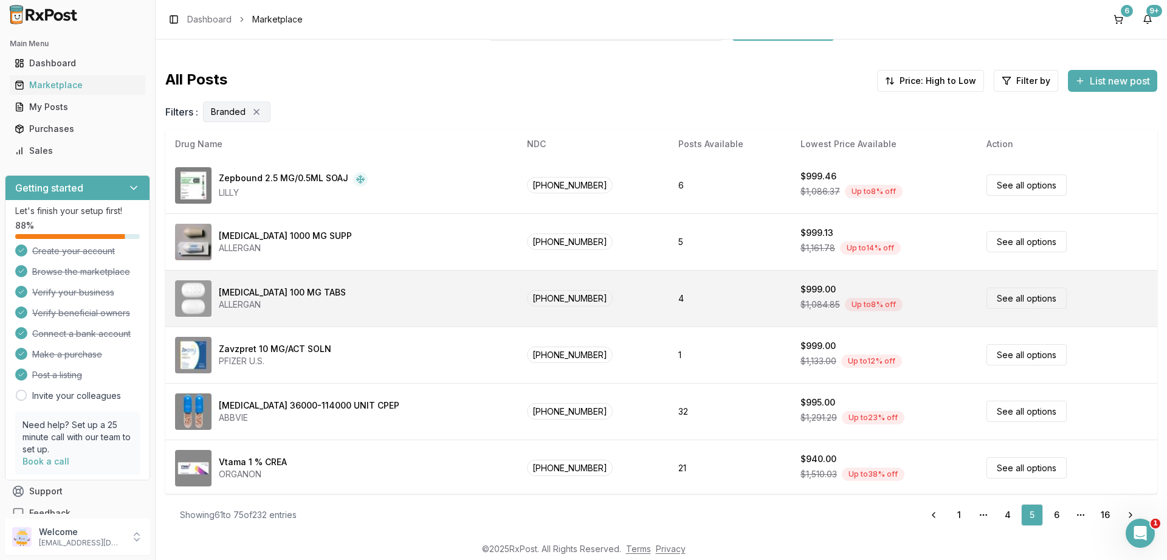
scroll to position [569, 0]
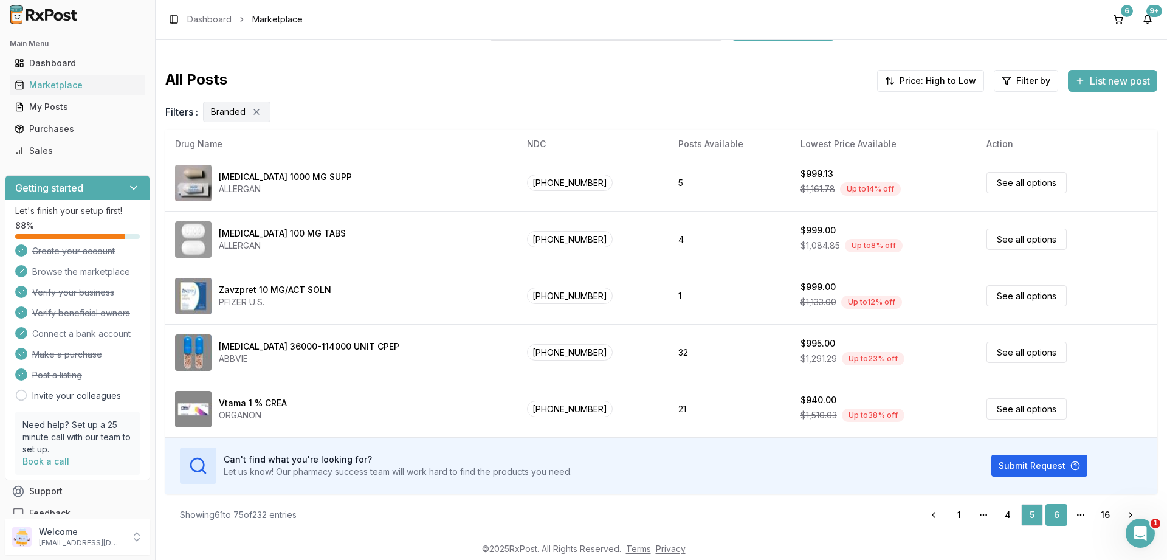
click at [1055, 513] on link "6" at bounding box center [1056, 515] width 22 height 22
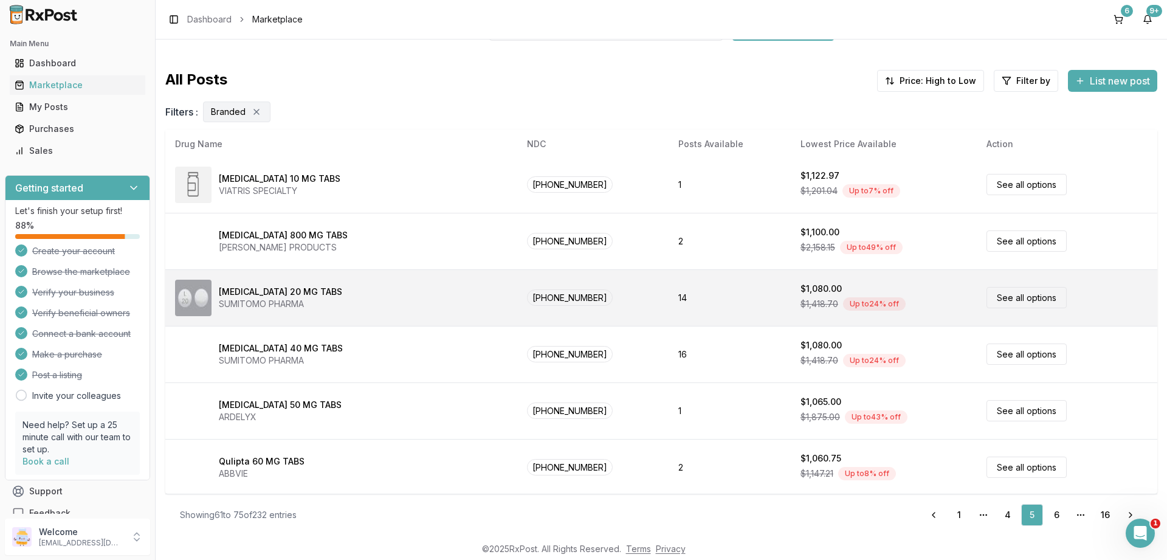
scroll to position [0, 0]
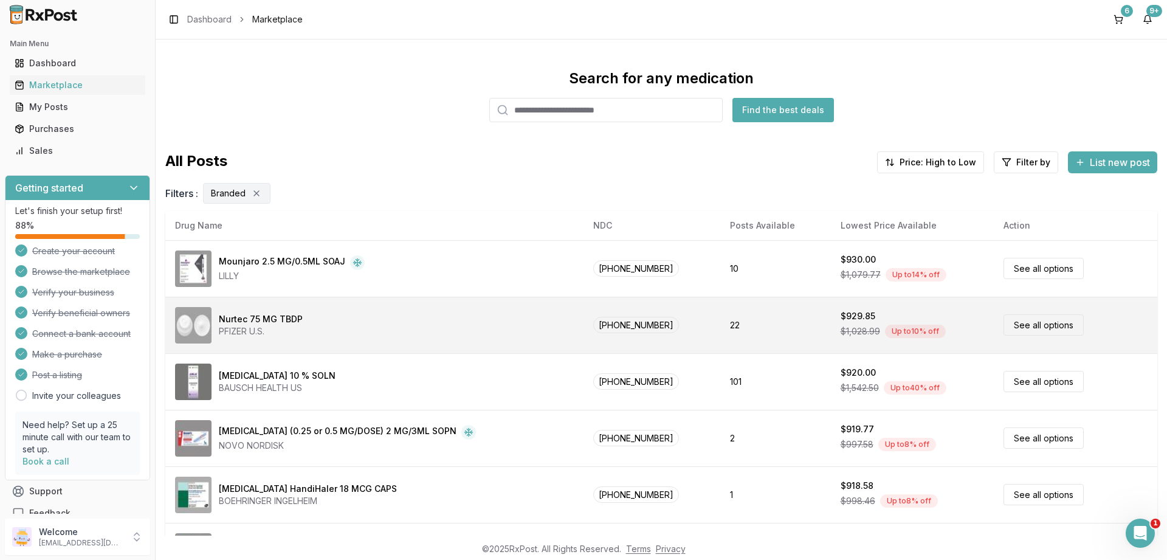
scroll to position [73, 0]
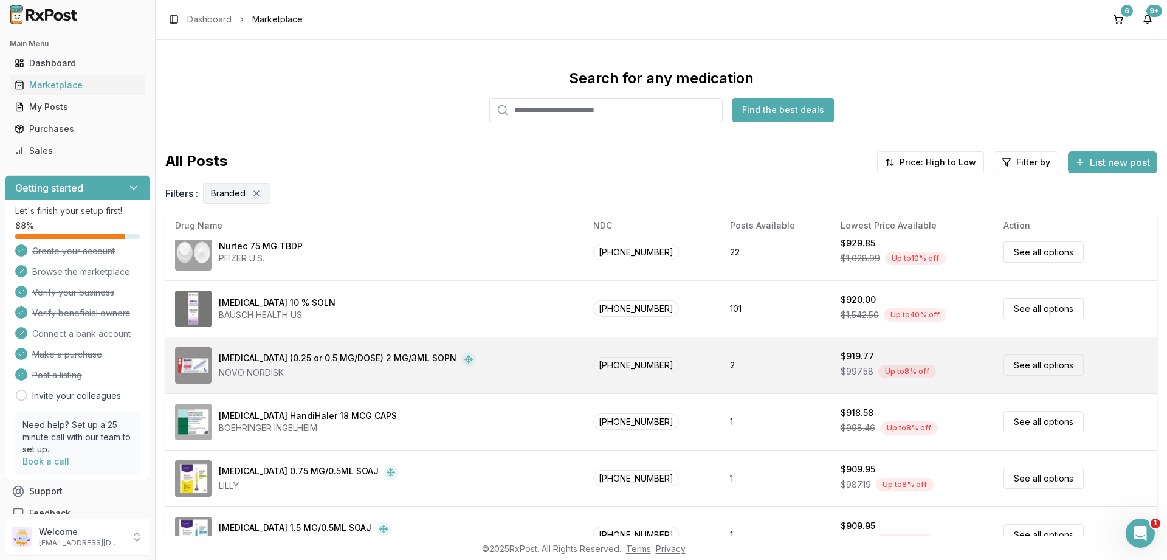
click at [1021, 360] on link "See all options" at bounding box center [1043, 364] width 80 height 21
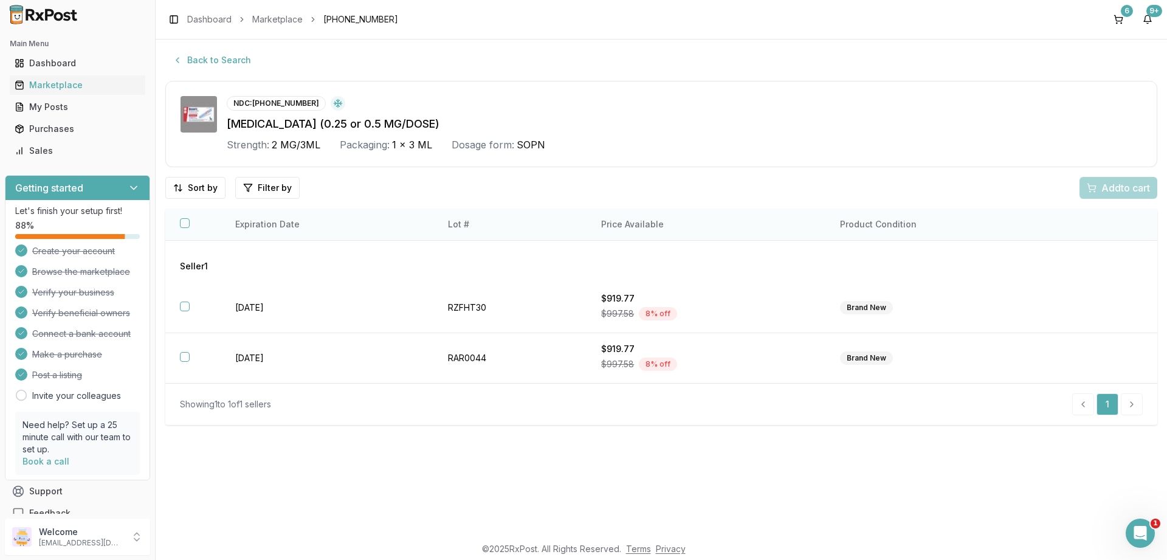
click at [185, 223] on button "button" at bounding box center [185, 223] width 10 height 10
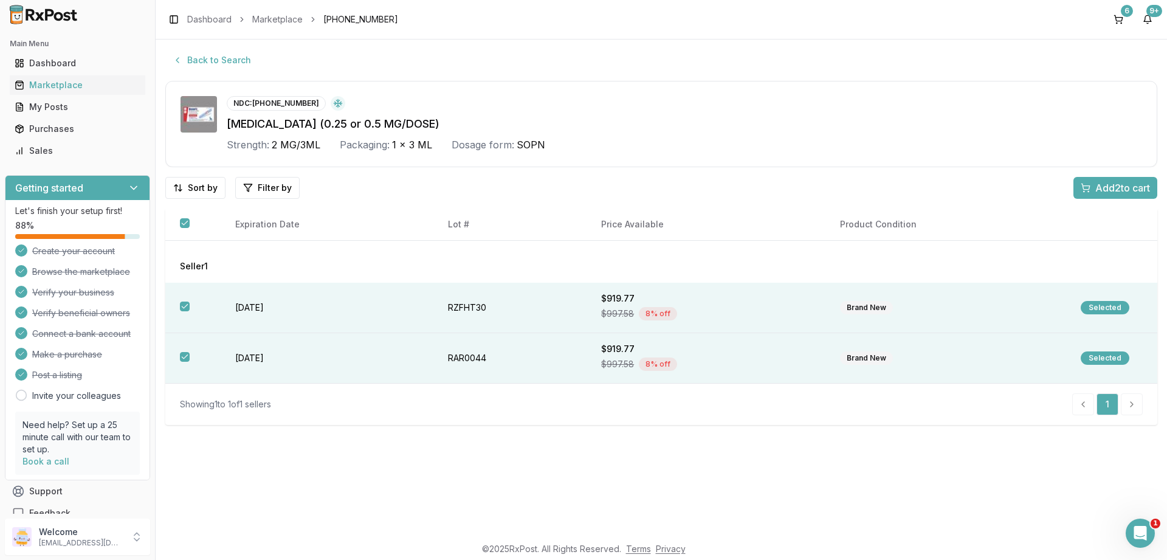
click at [1107, 187] on span "Add 2 to cart" at bounding box center [1122, 187] width 55 height 15
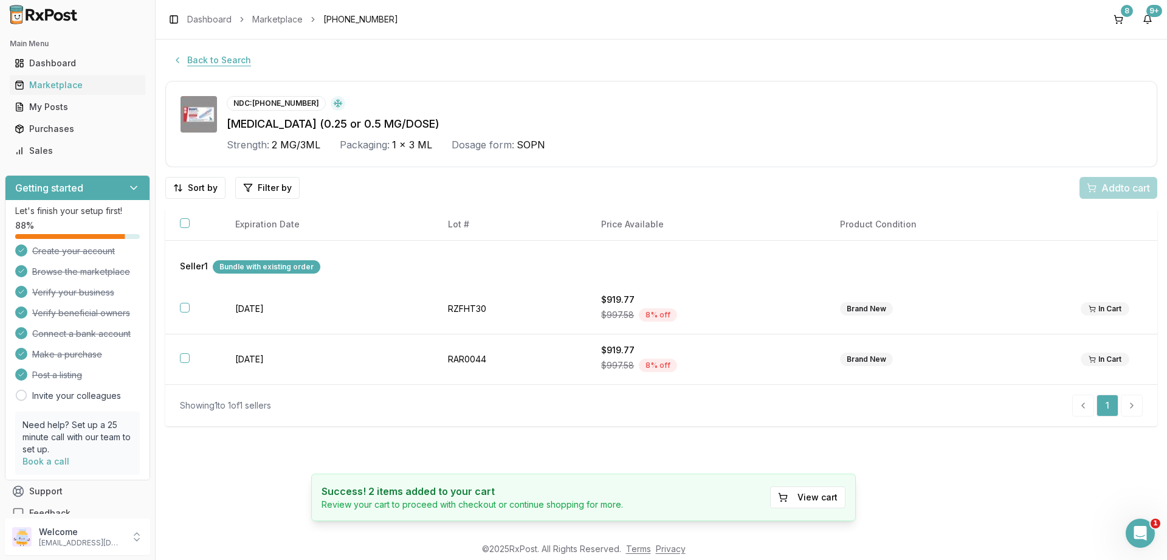
click at [181, 62] on button "Back to Search" at bounding box center [211, 60] width 93 height 22
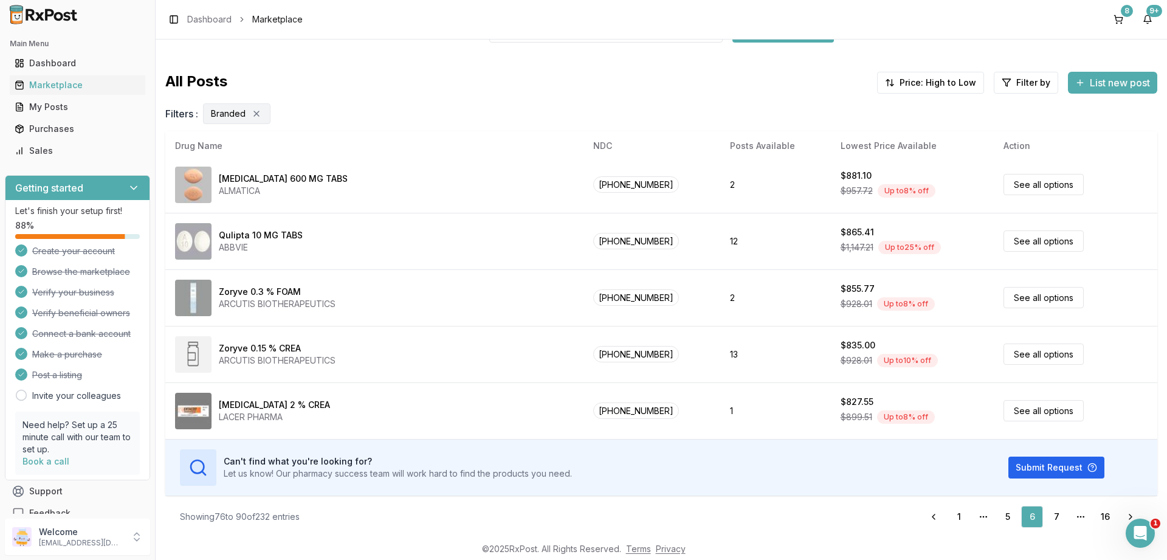
scroll to position [81, 0]
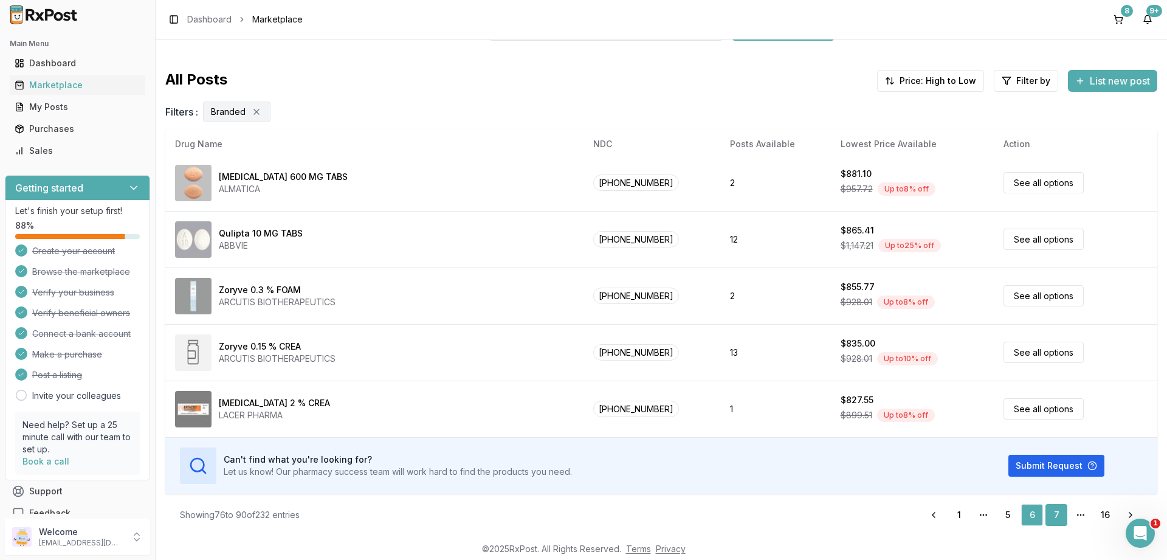
click at [1059, 513] on link "7" at bounding box center [1056, 515] width 22 height 22
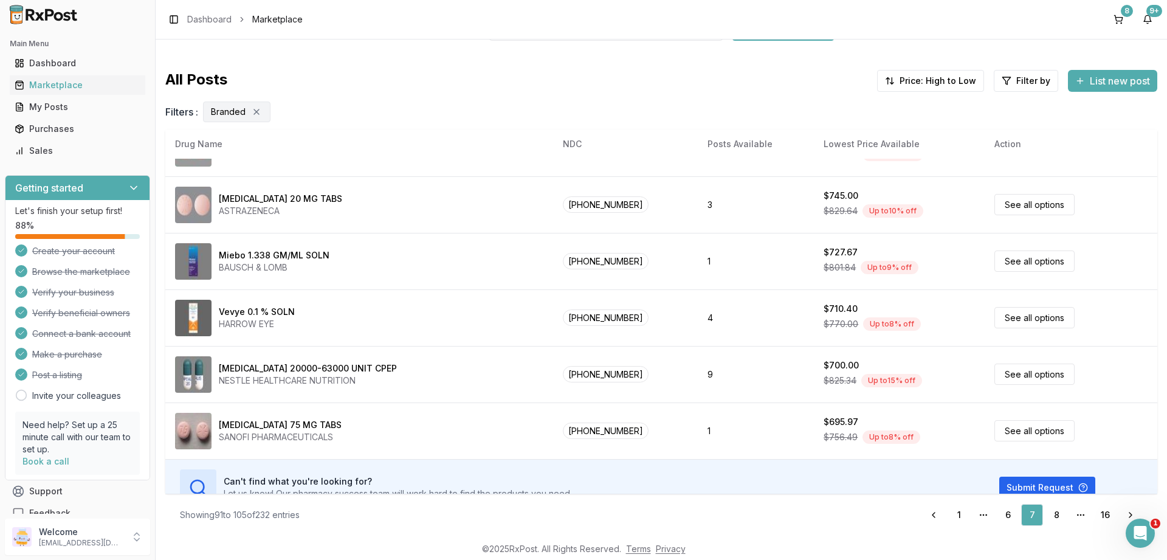
scroll to position [569, 0]
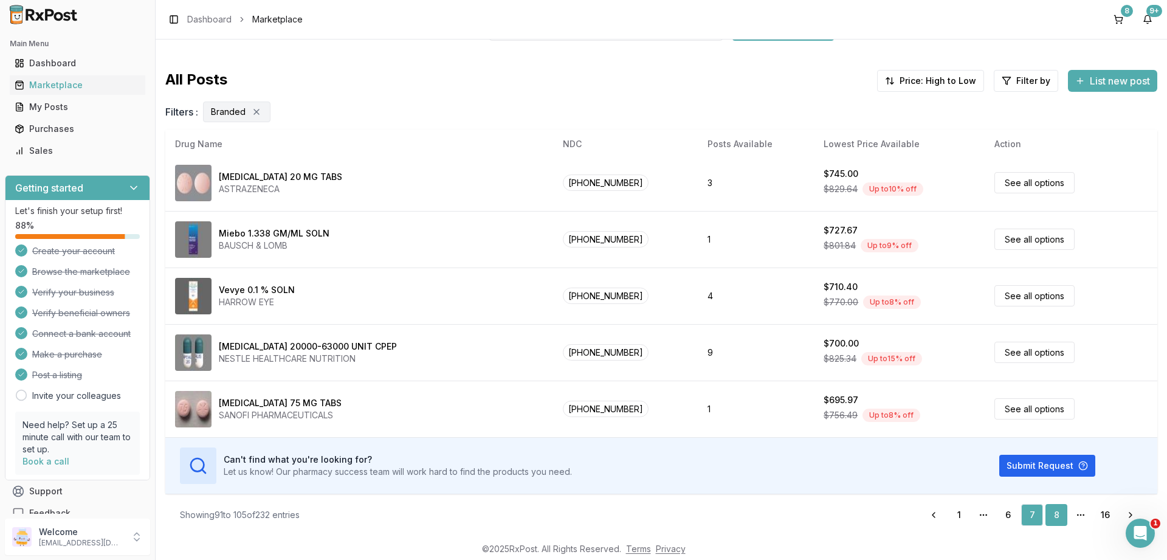
click at [1056, 515] on link "8" at bounding box center [1056, 515] width 22 height 22
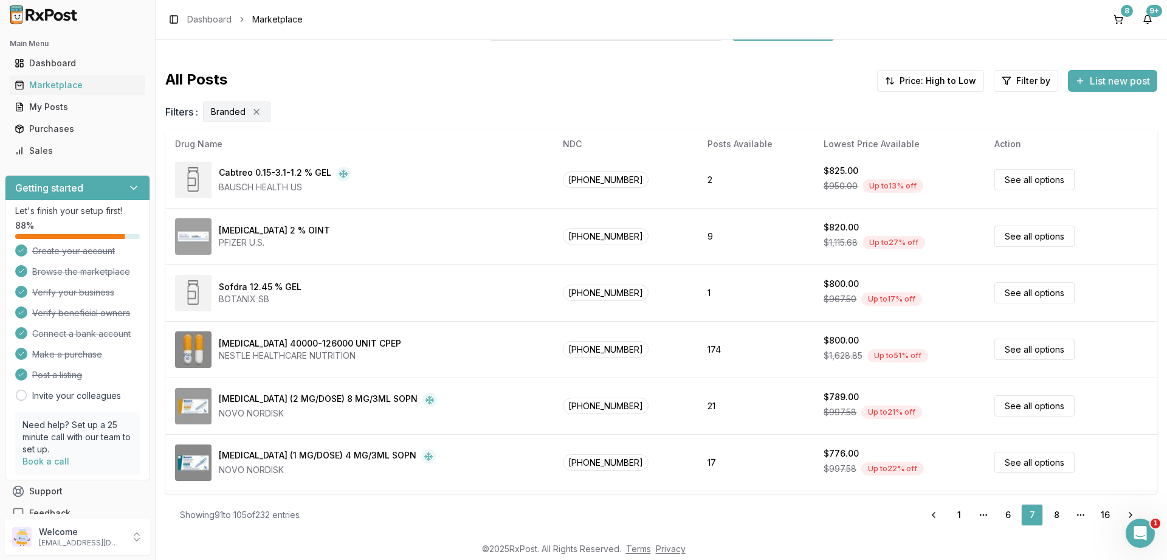
scroll to position [0, 0]
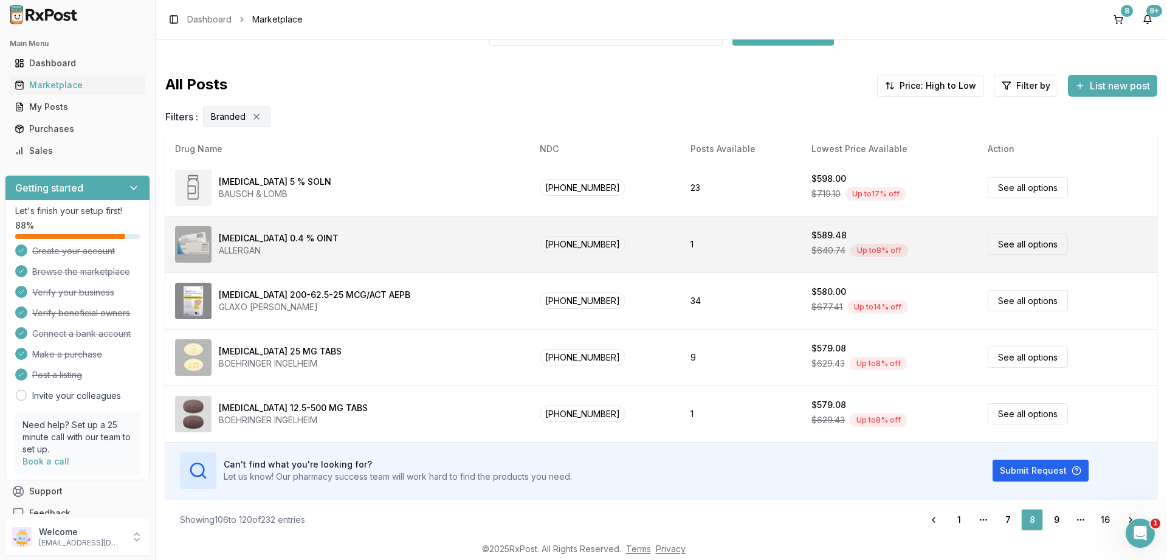
scroll to position [81, 0]
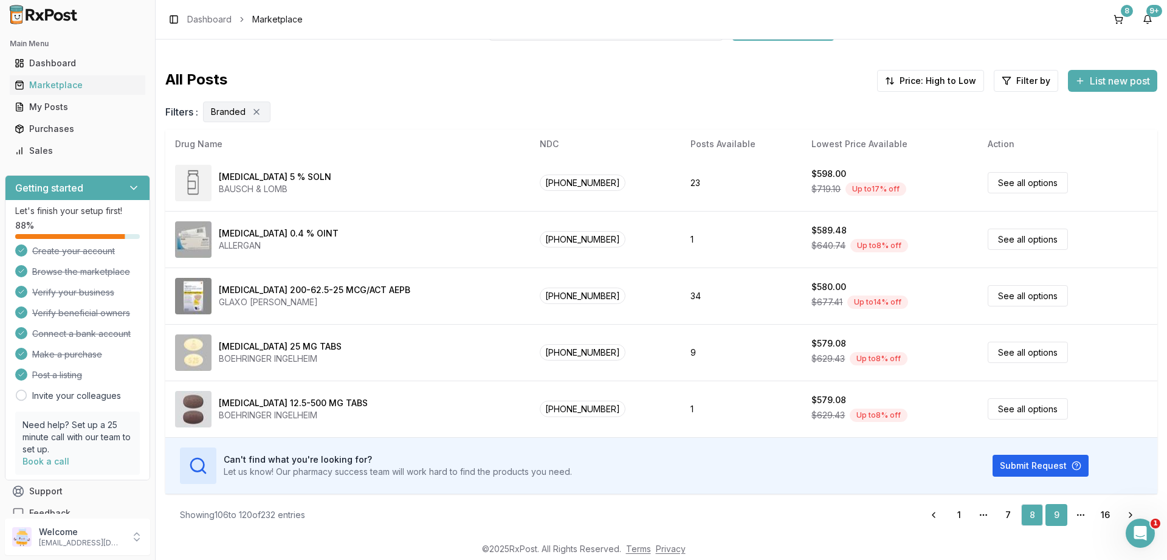
click at [1053, 516] on link "9" at bounding box center [1056, 515] width 22 height 22
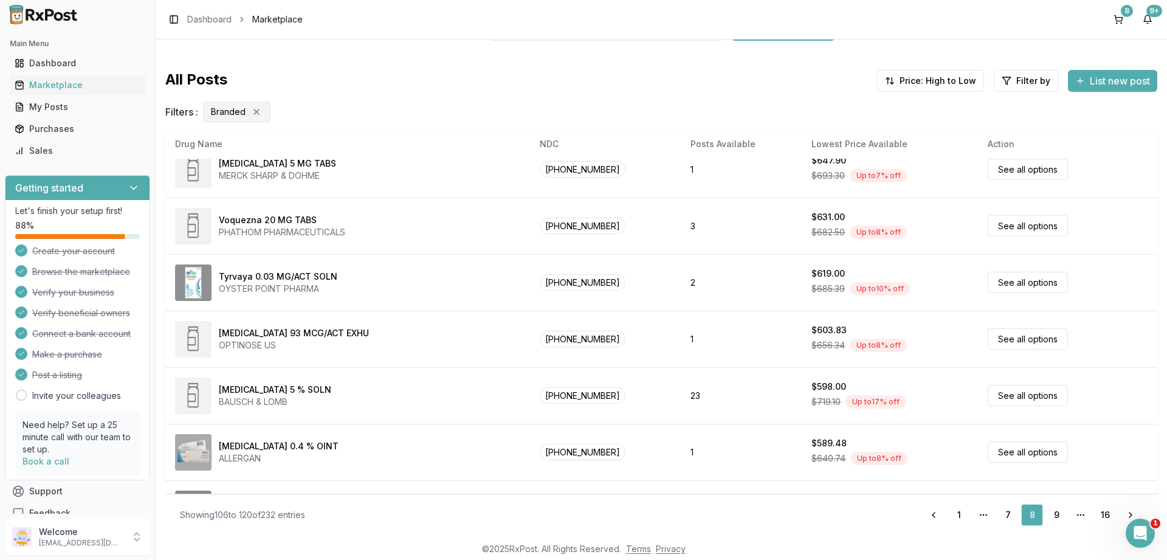
scroll to position [278, 0]
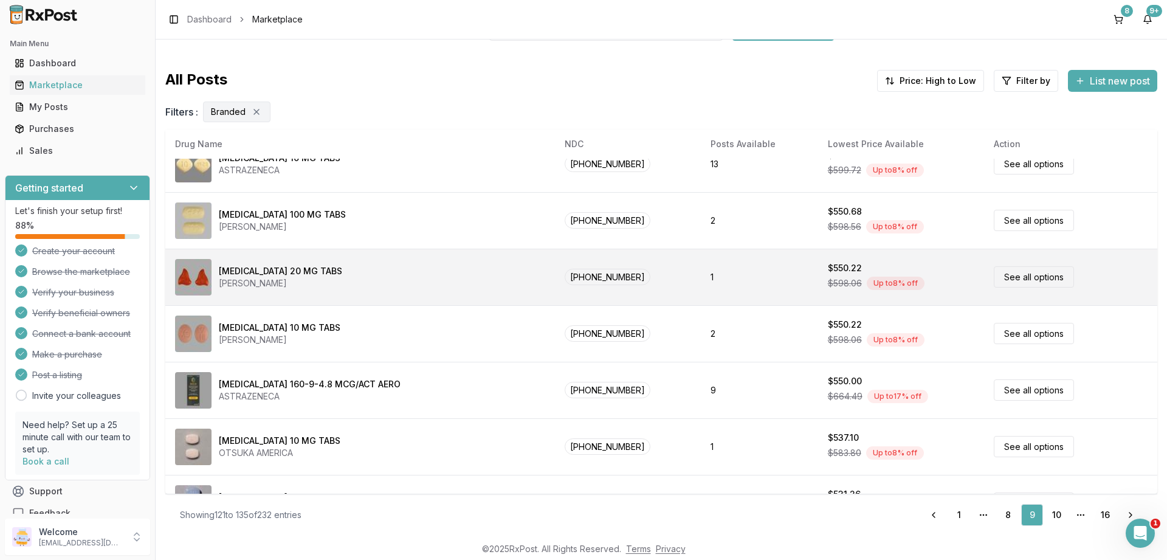
scroll to position [365, 0]
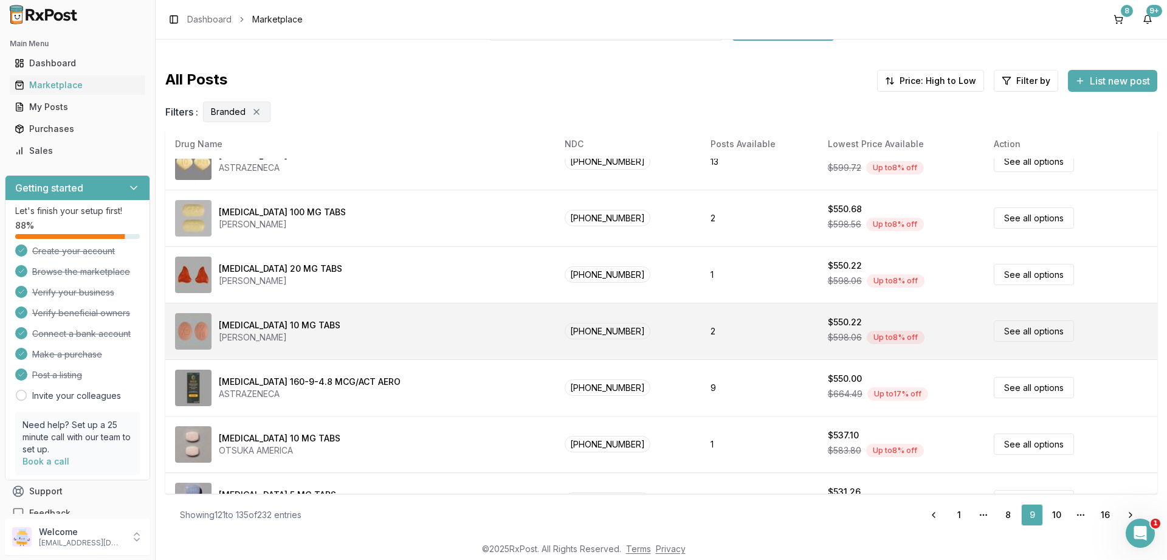
click at [1006, 326] on link "See all options" at bounding box center [1033, 330] width 80 height 21
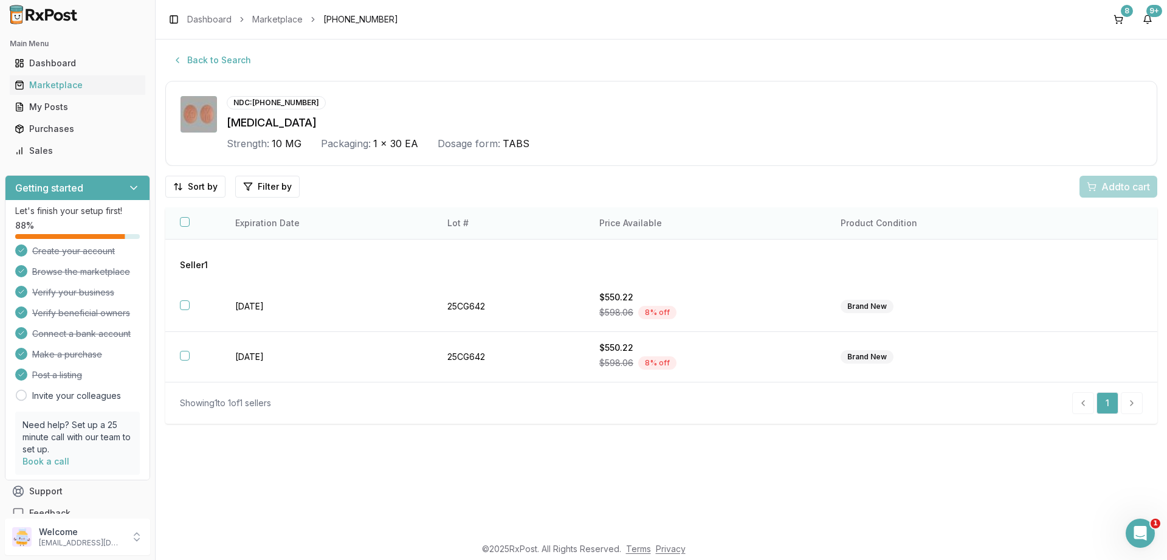
click at [187, 223] on button "button" at bounding box center [185, 222] width 10 height 10
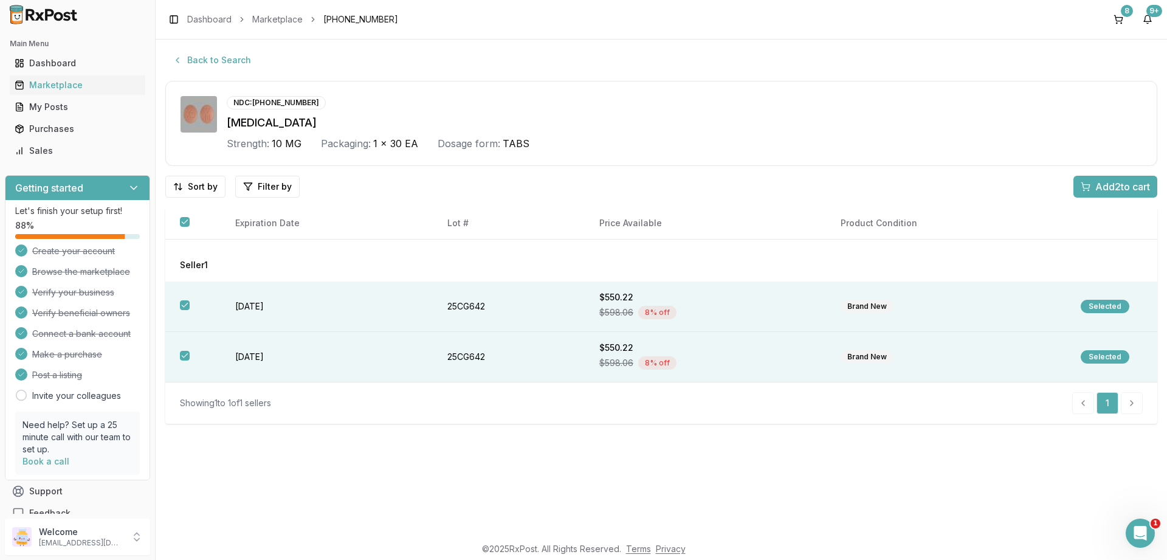
click at [1108, 185] on span "Add 2 to cart" at bounding box center [1122, 186] width 55 height 15
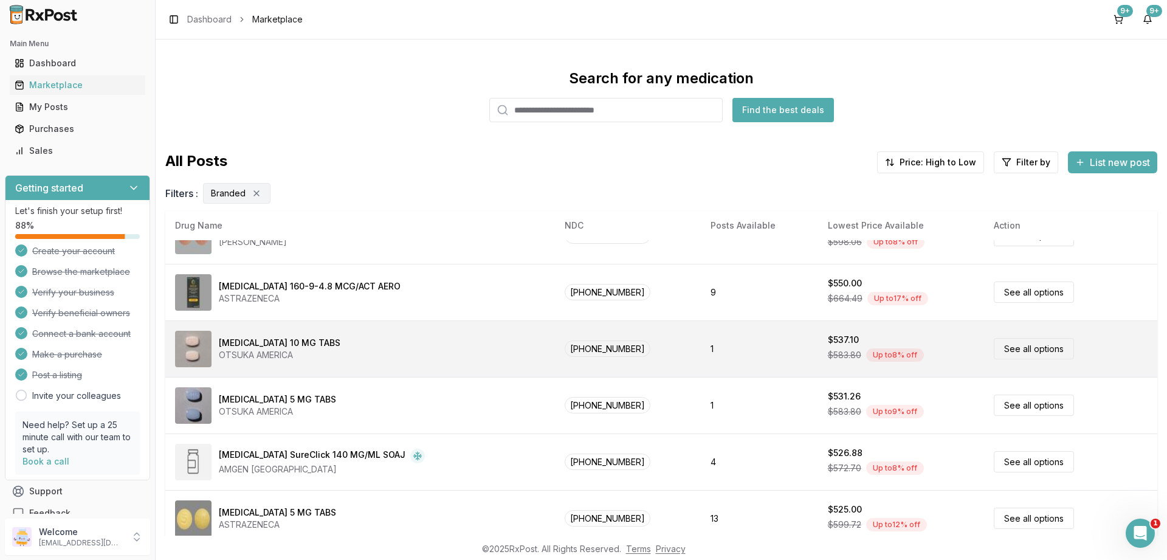
scroll to position [569, 0]
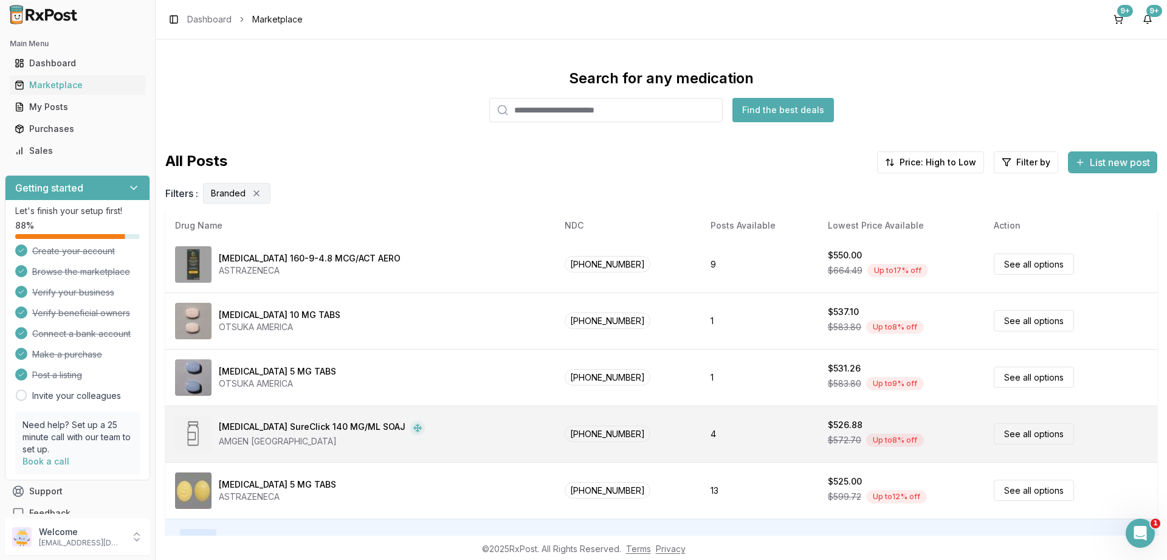
click at [1014, 434] on link "See all options" at bounding box center [1033, 433] width 80 height 21
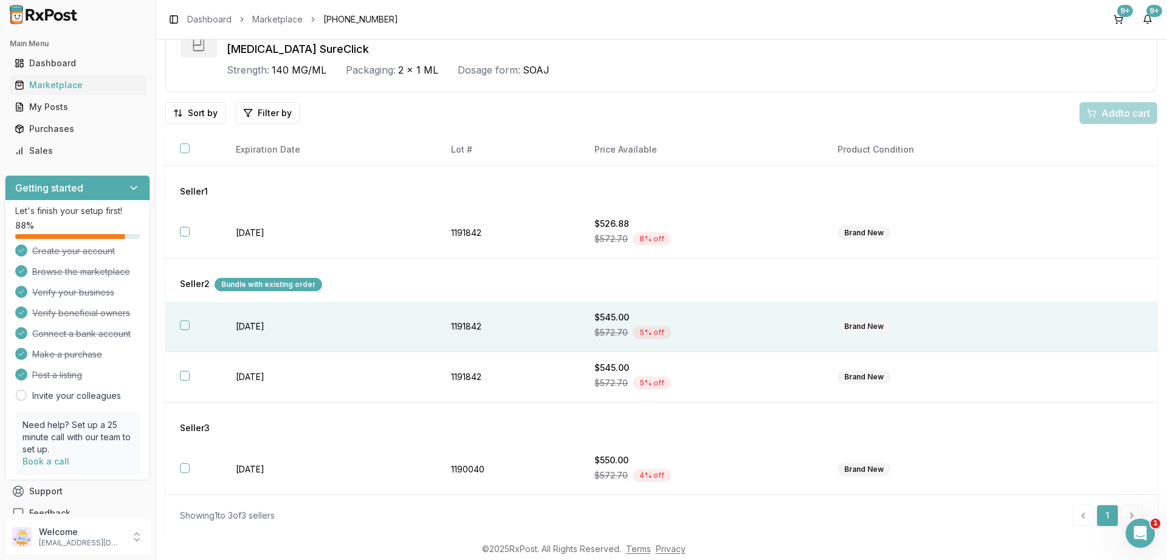
scroll to position [75, 0]
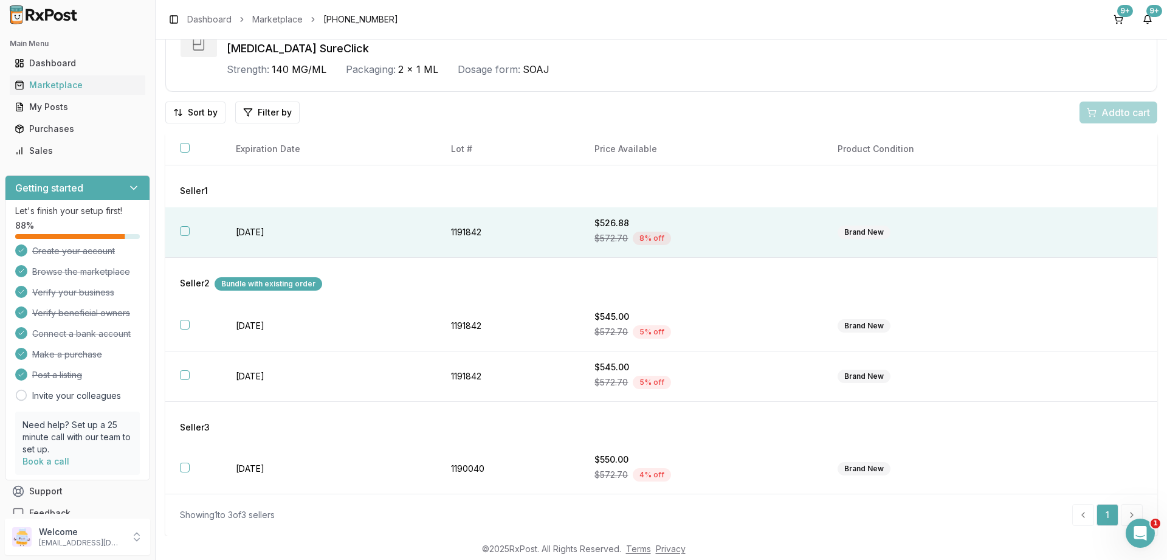
click at [189, 232] on button "button" at bounding box center [185, 231] width 10 height 10
click at [1119, 108] on span "Add 1 to cart" at bounding box center [1123, 112] width 53 height 15
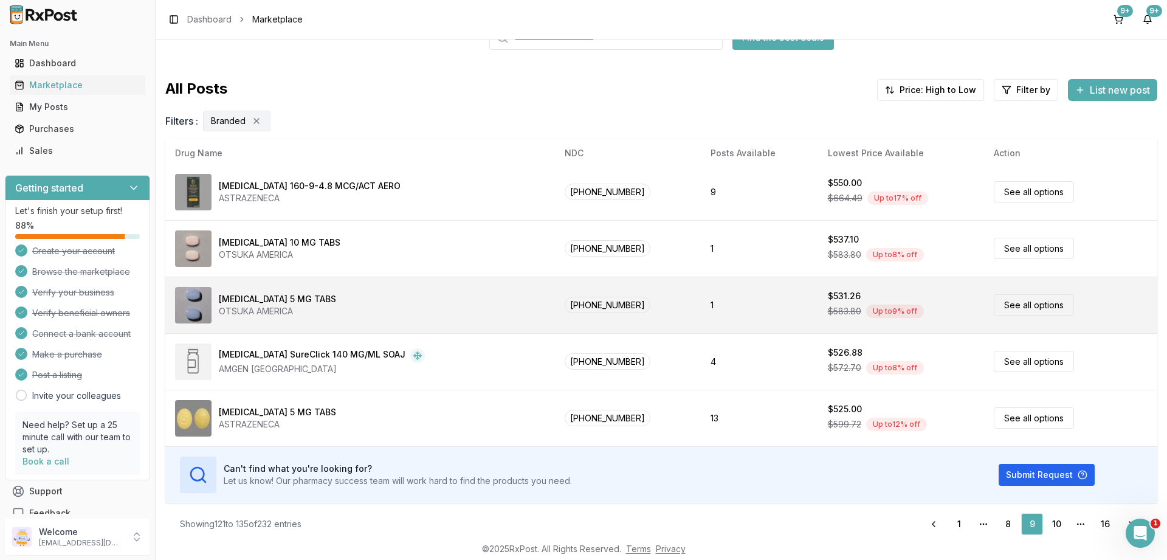
scroll to position [81, 0]
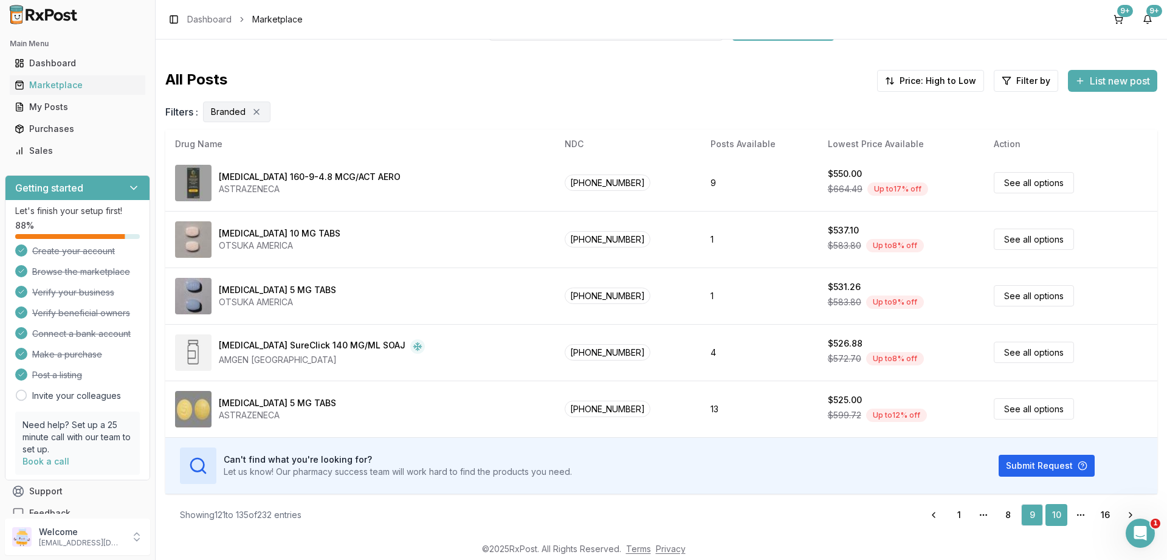
click at [1058, 513] on link "10" at bounding box center [1056, 515] width 22 height 22
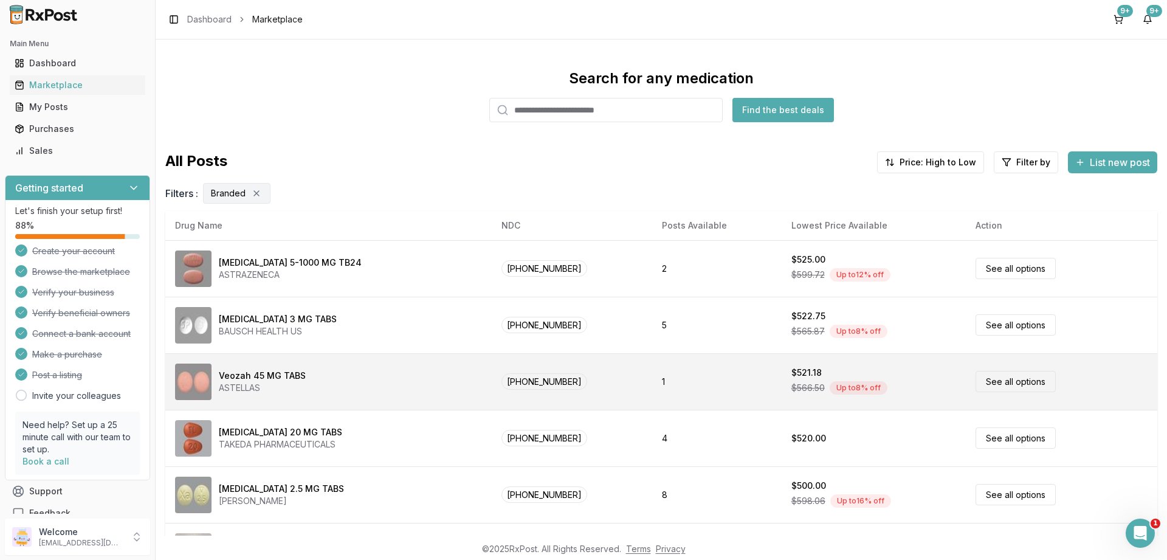
click at [1002, 385] on link "See all options" at bounding box center [1015, 381] width 80 height 21
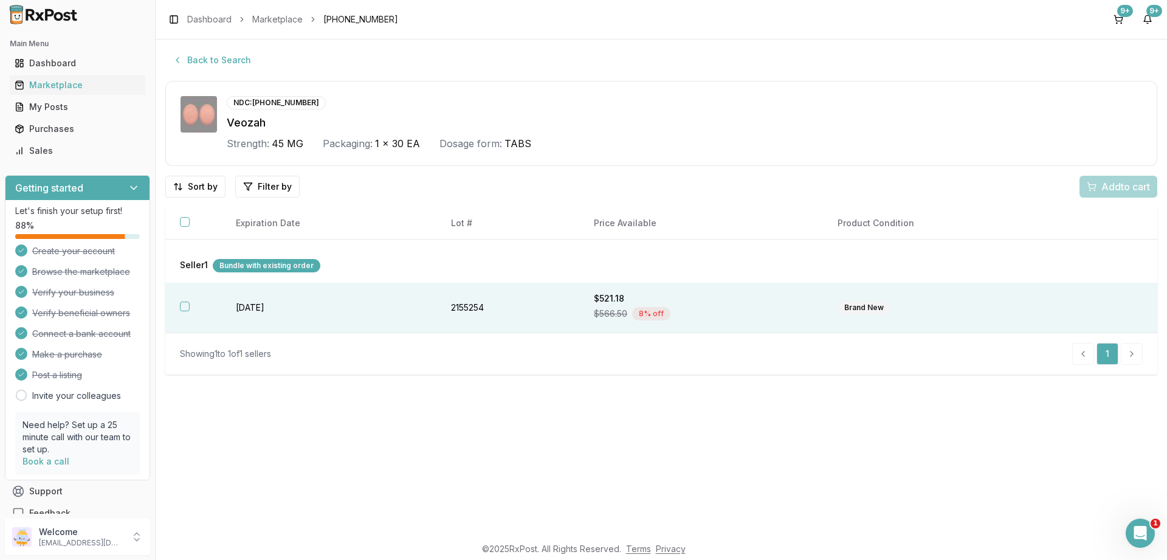
click at [180, 310] on button "button" at bounding box center [185, 306] width 10 height 10
click at [1117, 187] on span "Add 1 to cart" at bounding box center [1123, 186] width 53 height 15
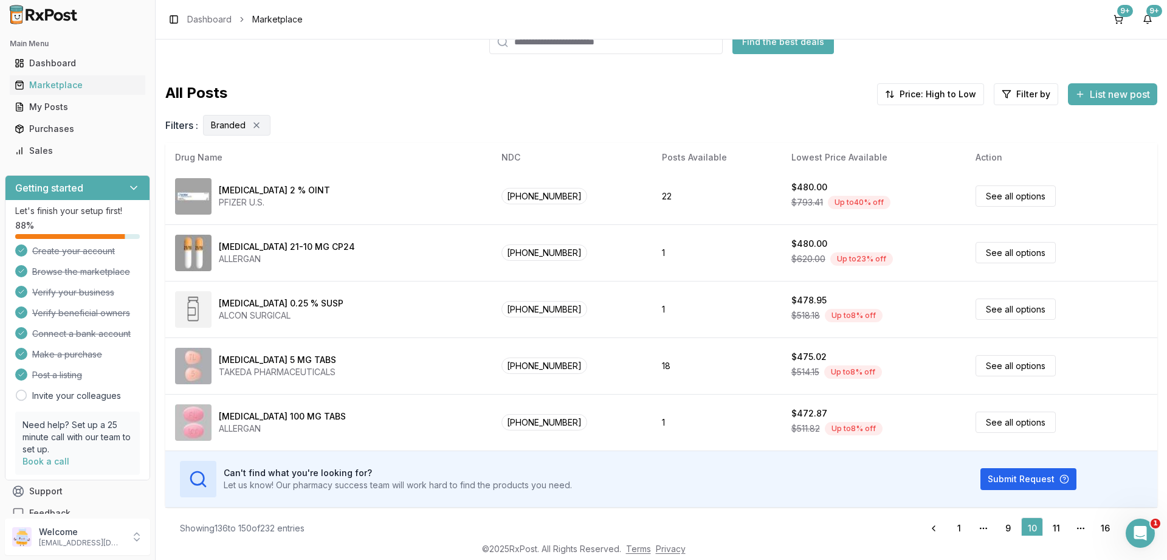
scroll to position [81, 0]
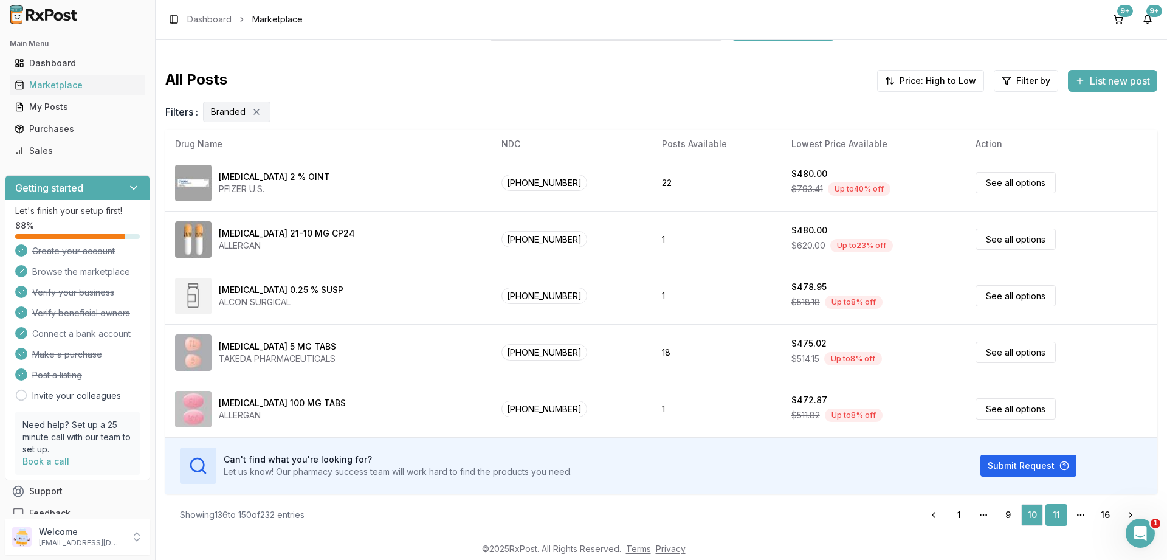
click at [1057, 516] on link "11" at bounding box center [1056, 515] width 22 height 22
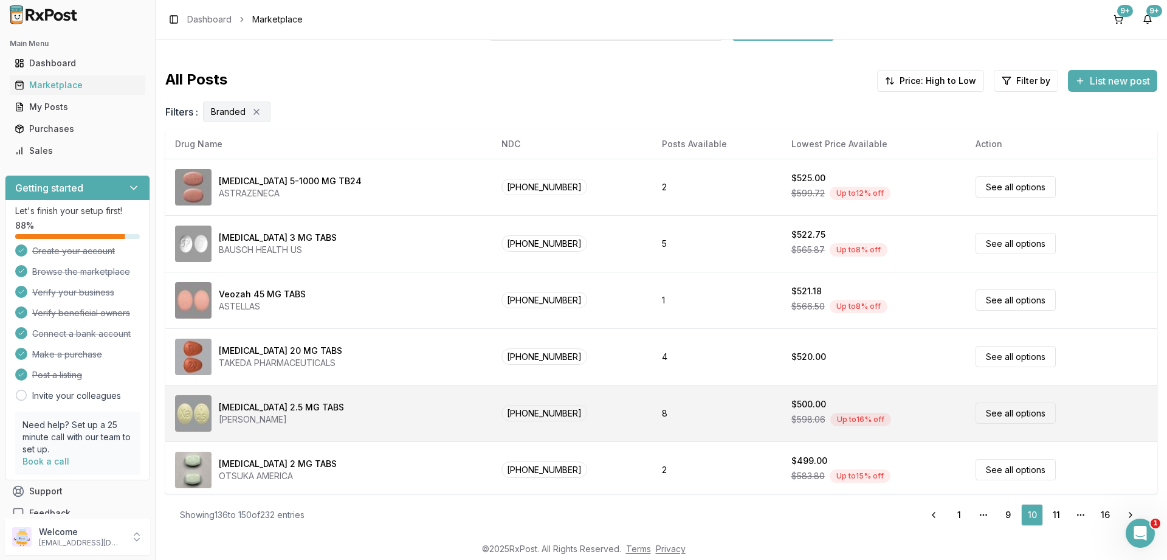
scroll to position [0, 0]
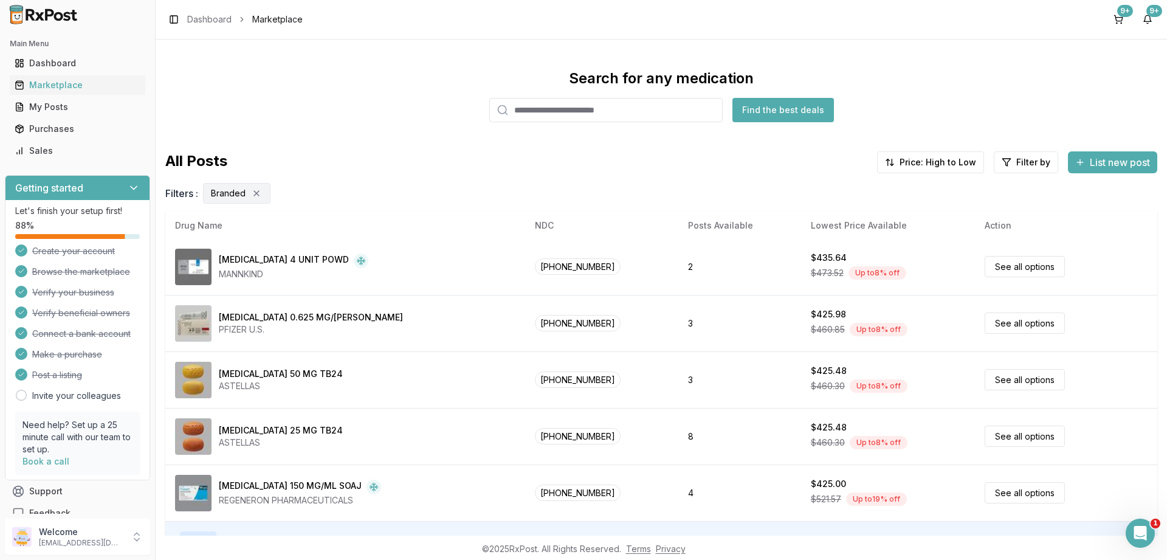
scroll to position [569, 0]
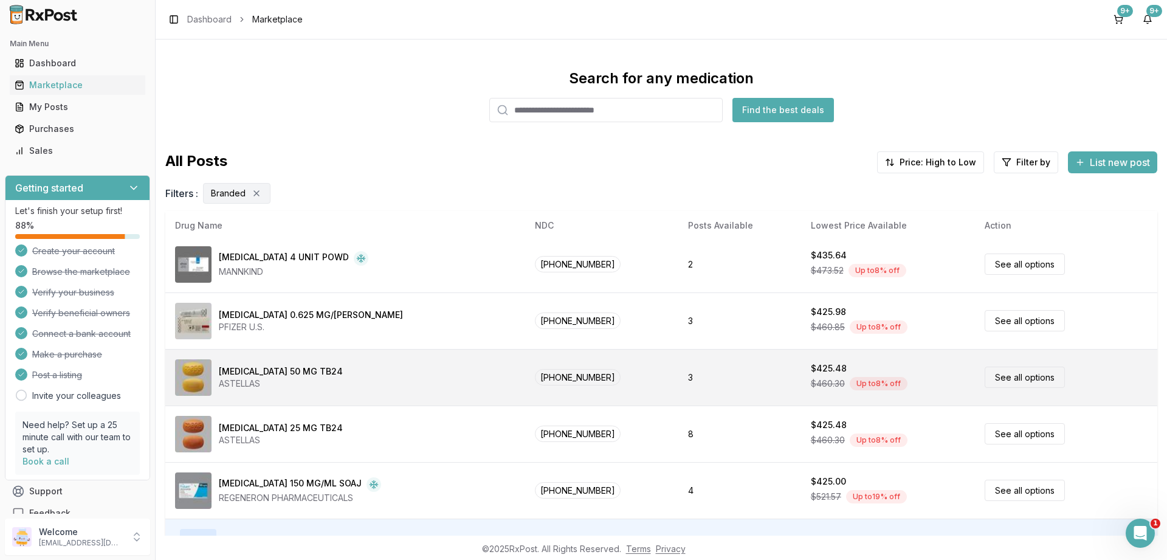
click at [997, 374] on link "See all options" at bounding box center [1024, 376] width 80 height 21
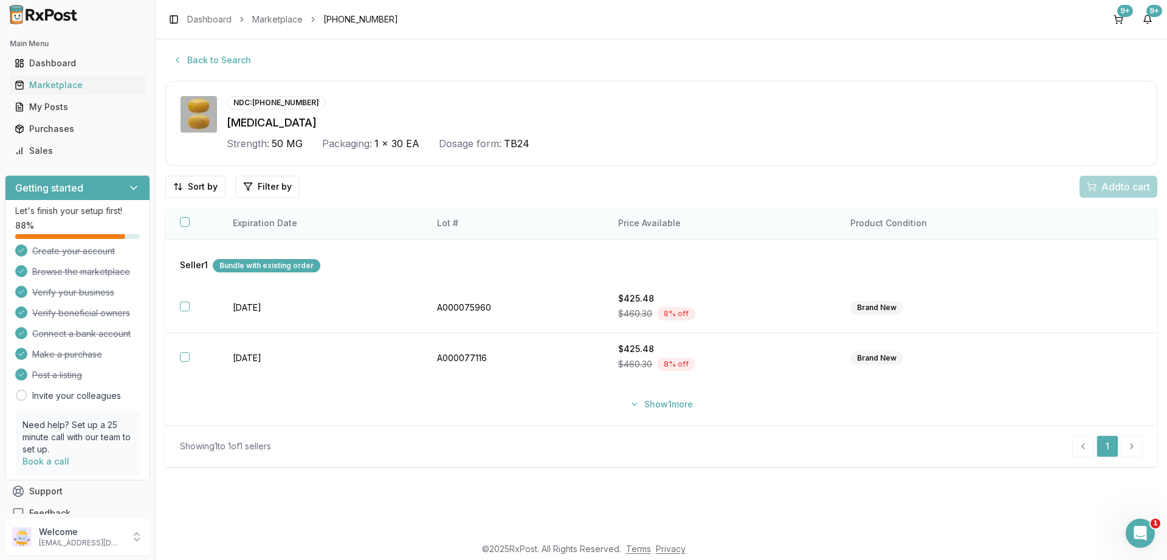
click at [180, 219] on button "button" at bounding box center [185, 222] width 10 height 10
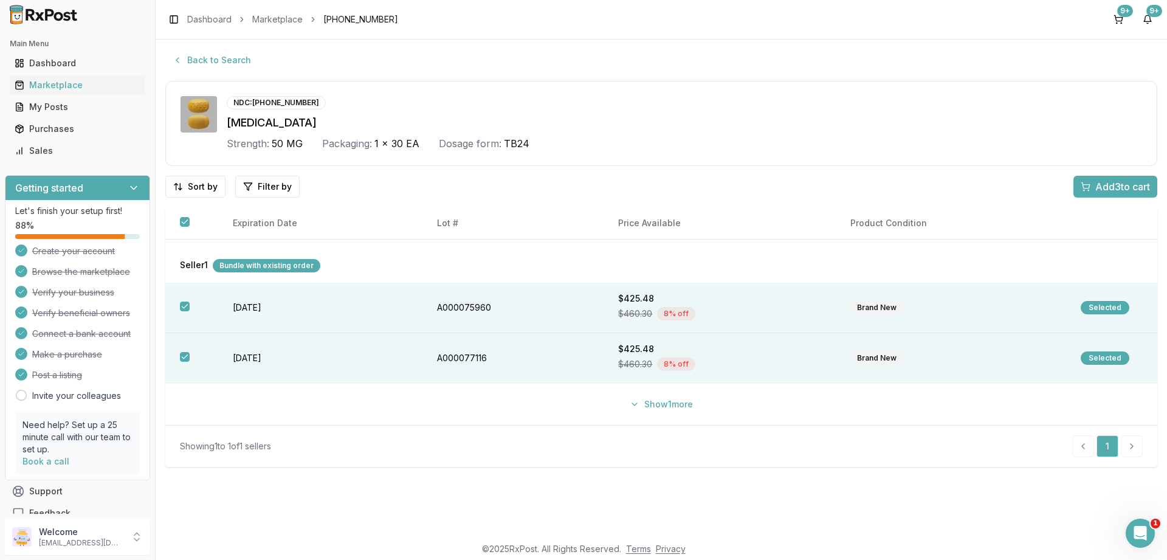
click at [1111, 185] on span "Add 3 to cart" at bounding box center [1122, 186] width 55 height 15
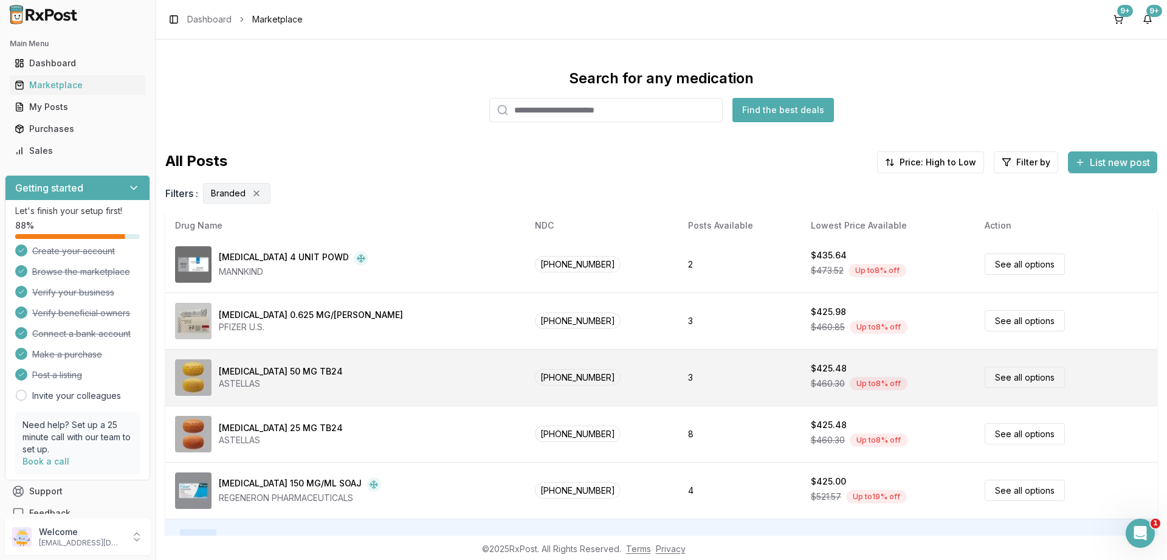
scroll to position [81, 0]
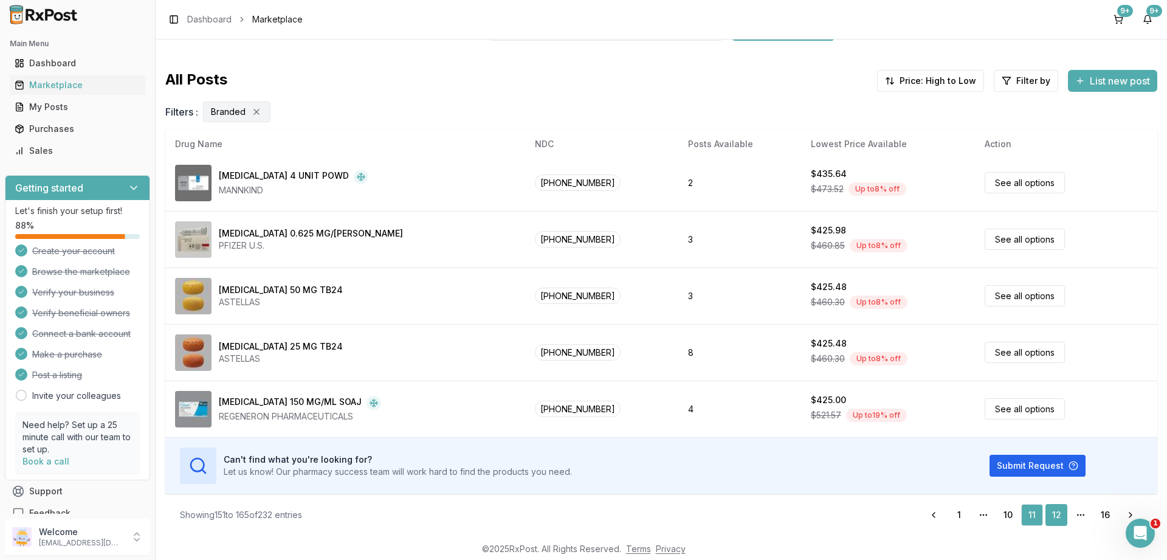
click at [1056, 509] on link "12" at bounding box center [1056, 515] width 22 height 22
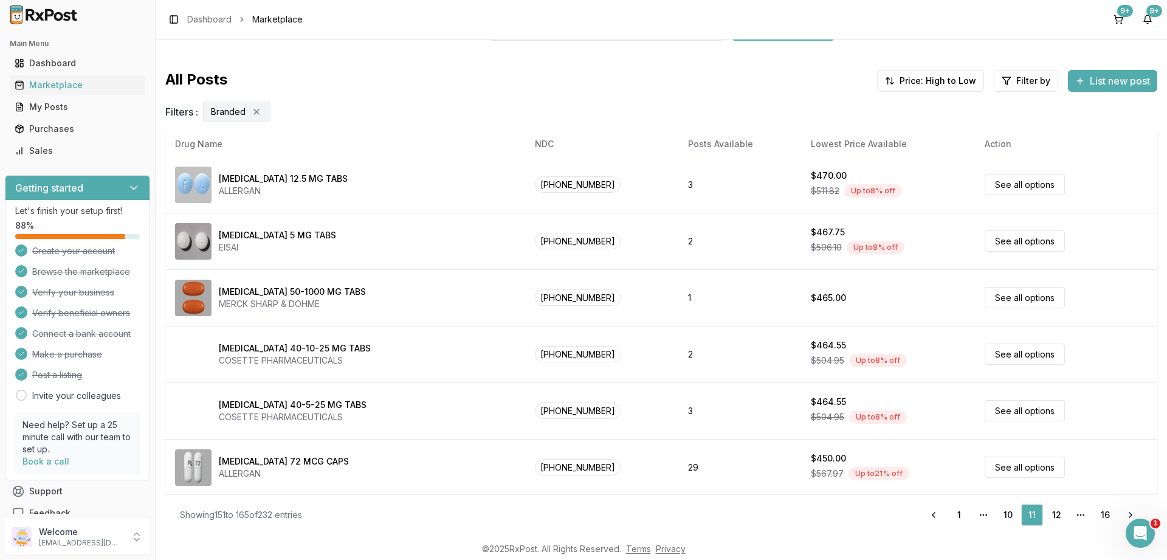
scroll to position [0, 0]
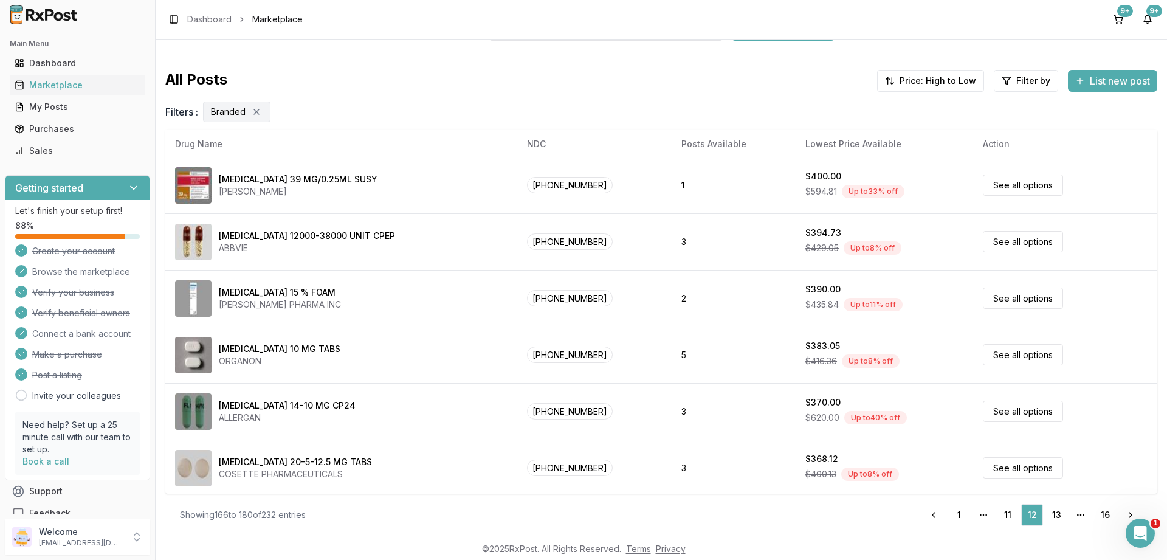
scroll to position [569, 0]
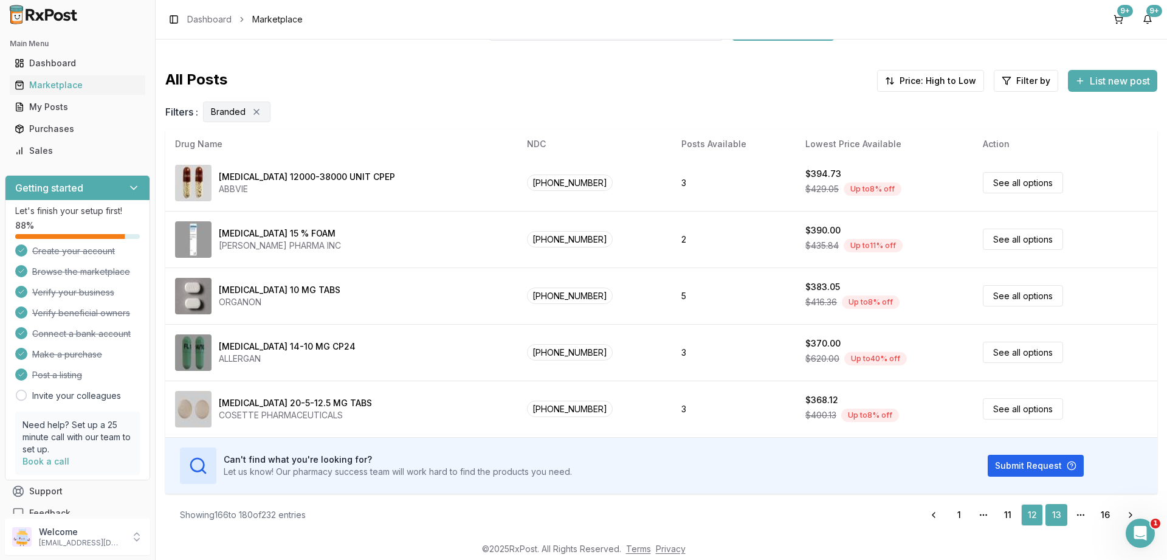
click at [1055, 511] on link "13" at bounding box center [1056, 515] width 22 height 22
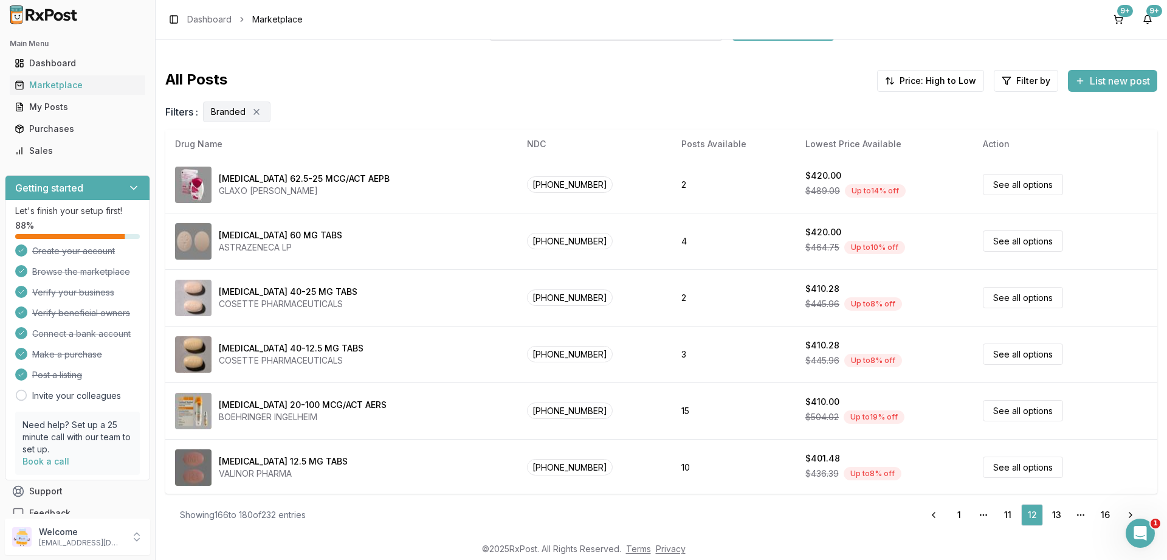
scroll to position [0, 0]
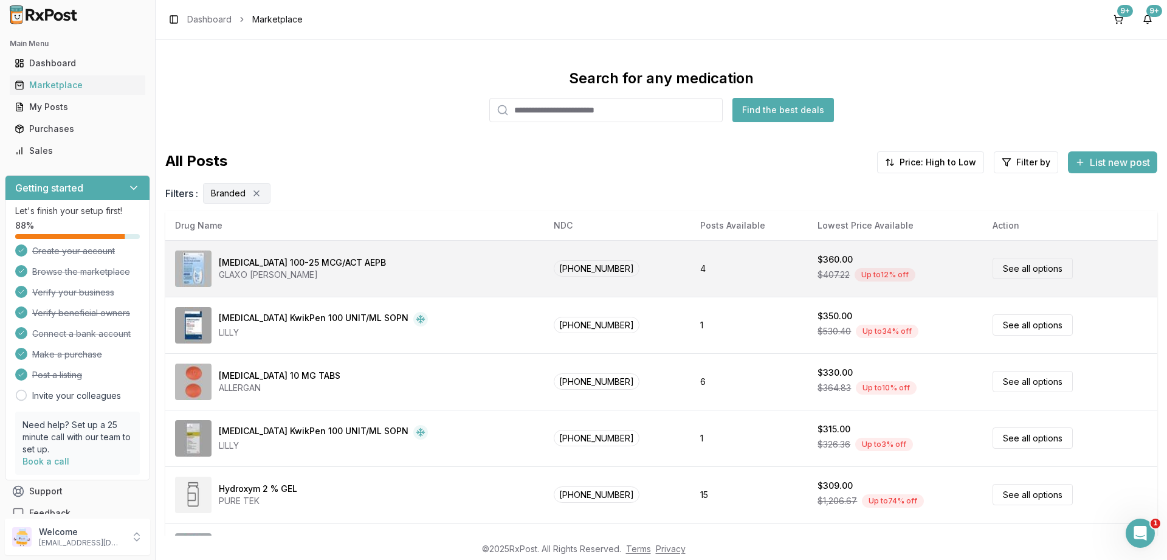
click at [1015, 266] on link "See all options" at bounding box center [1032, 268] width 80 height 21
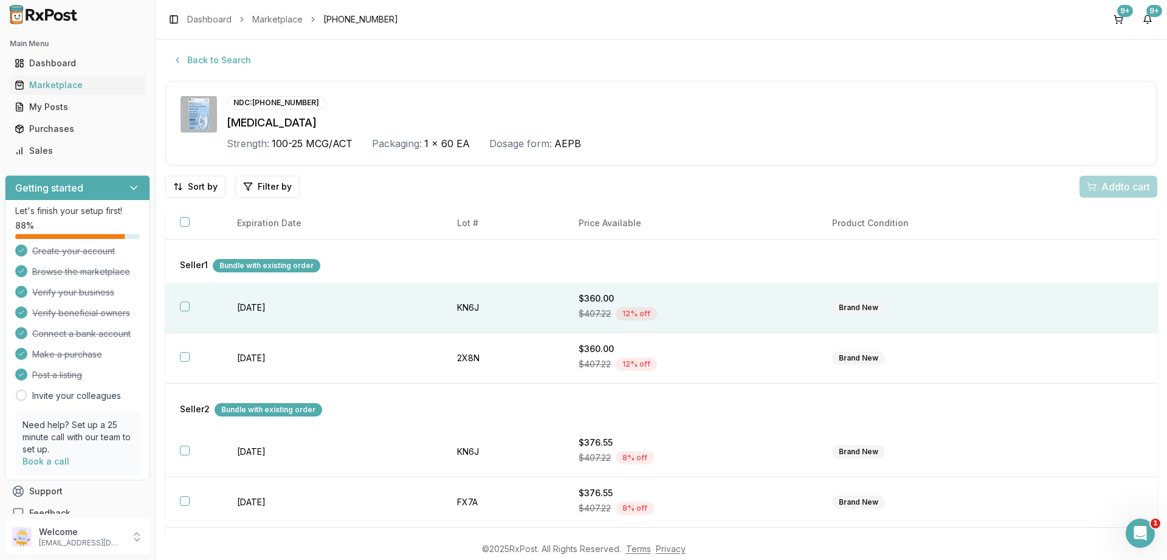
click at [182, 303] on button "button" at bounding box center [185, 306] width 10 height 10
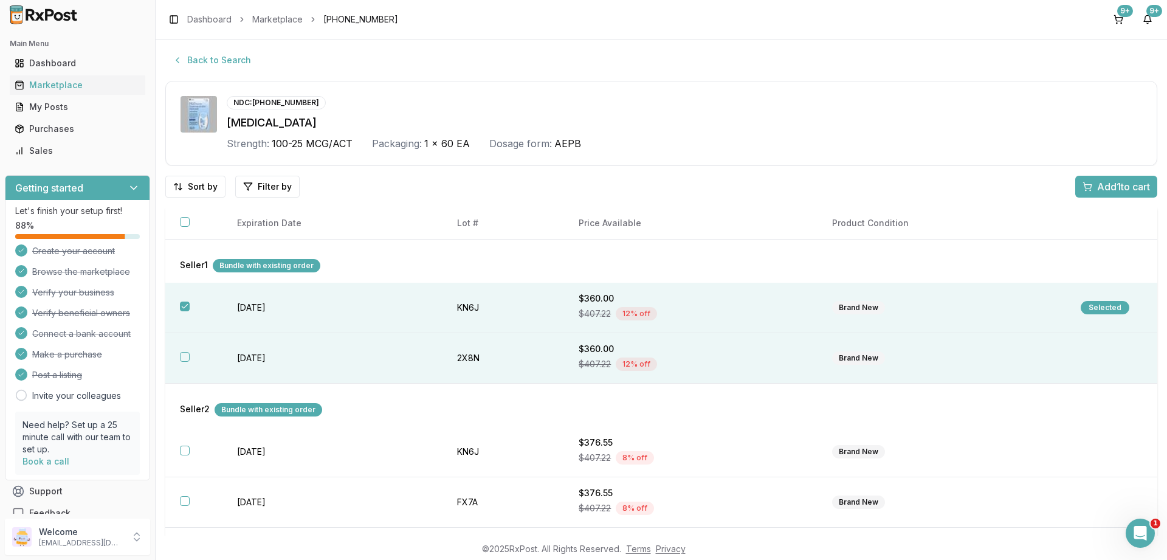
click at [185, 359] on button "button" at bounding box center [185, 357] width 10 height 10
click at [1110, 186] on span "Add 2 to cart" at bounding box center [1122, 186] width 55 height 15
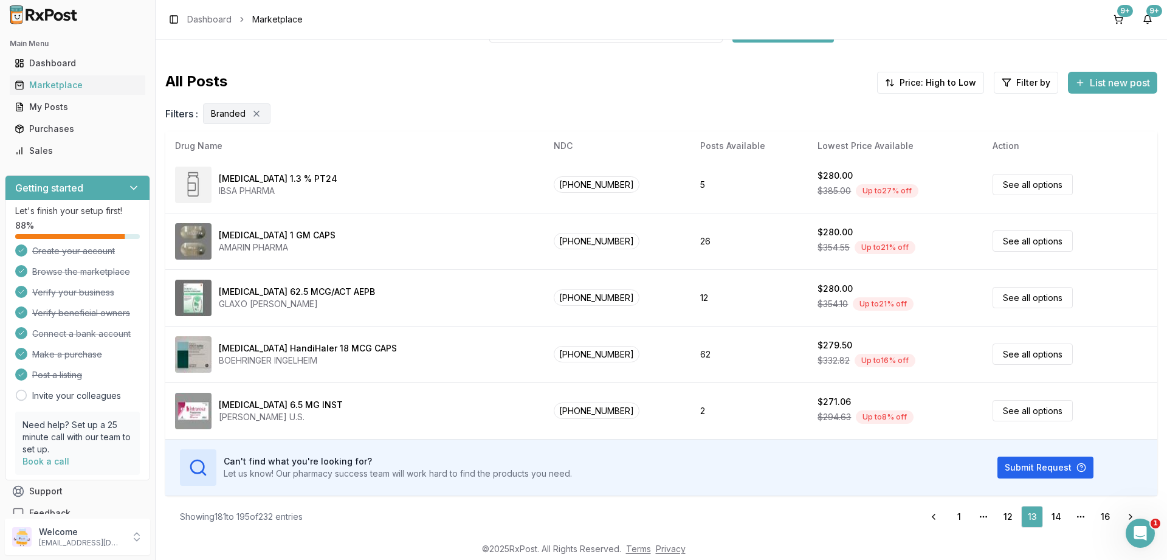
scroll to position [81, 0]
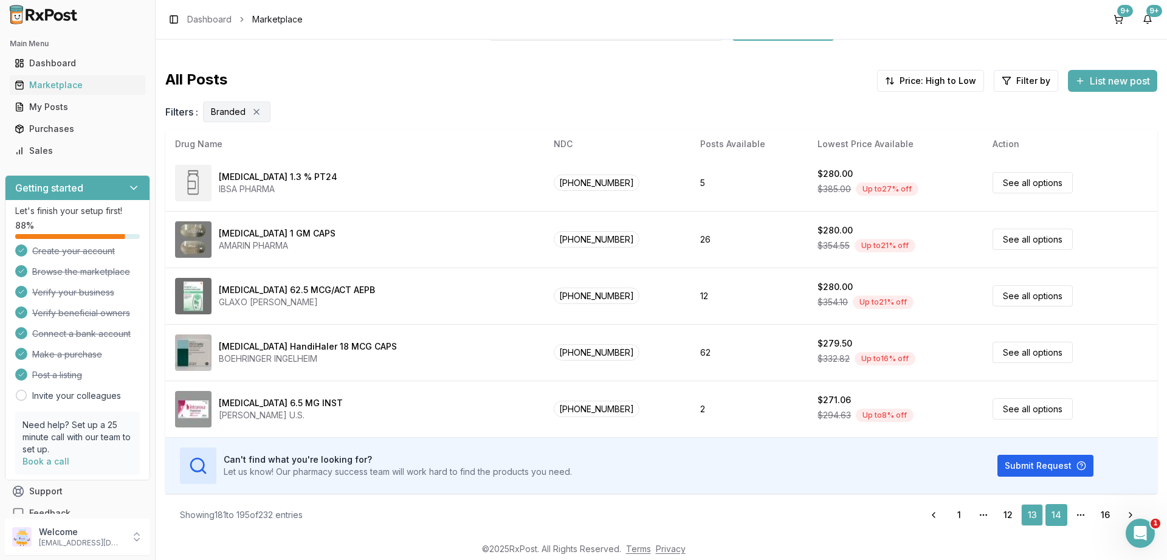
click at [1055, 509] on link "14" at bounding box center [1056, 515] width 22 height 22
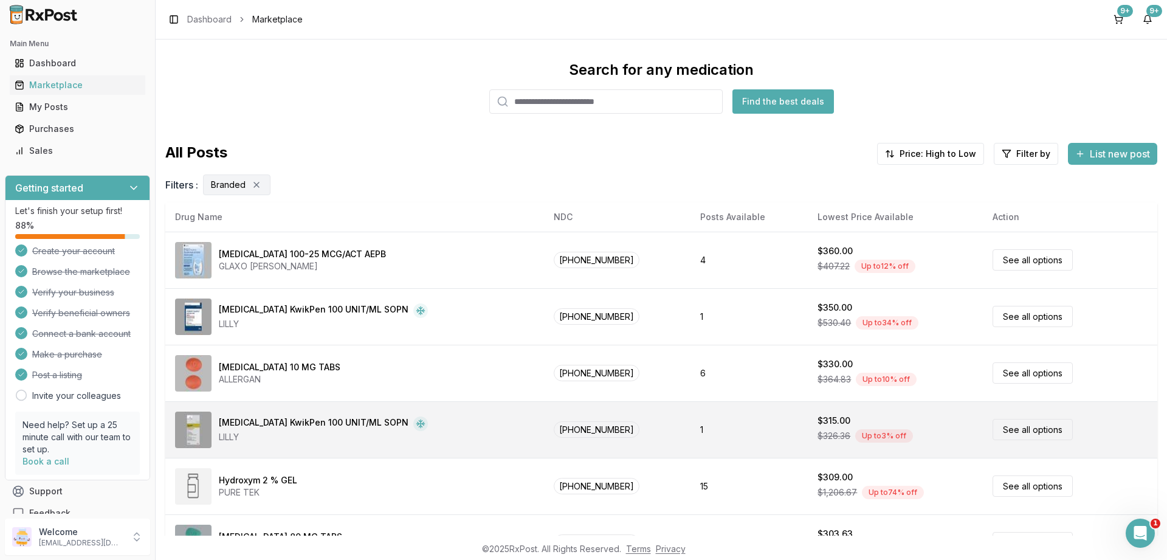
scroll to position [0, 0]
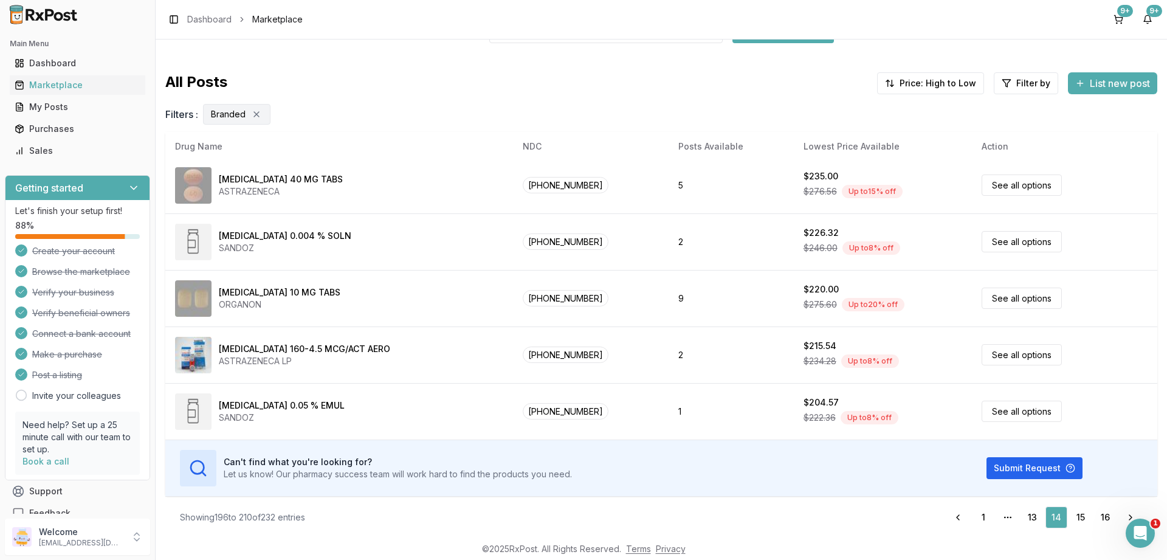
scroll to position [81, 0]
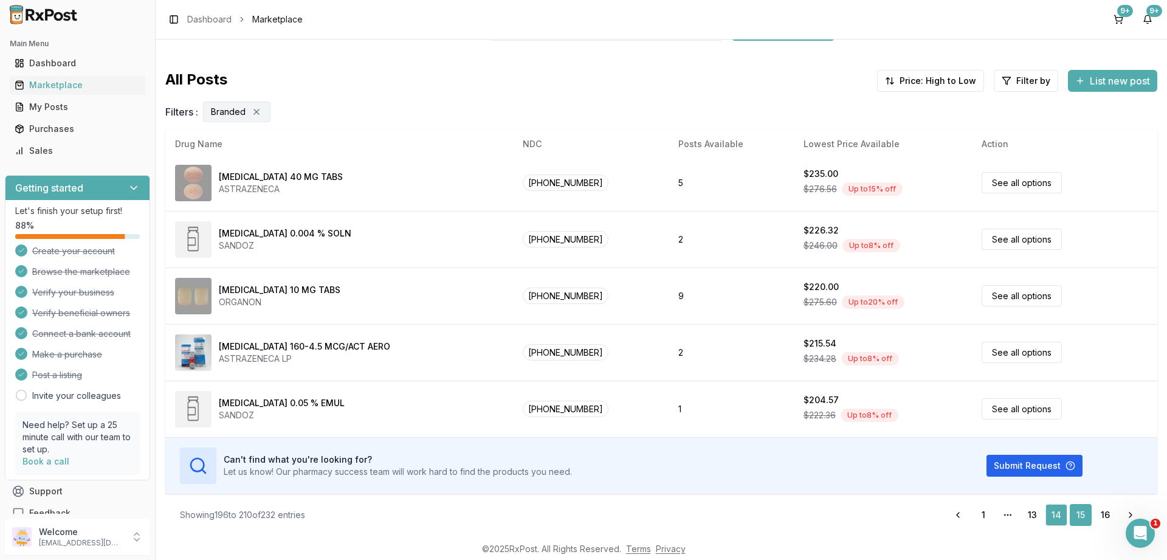
click at [1080, 509] on link "15" at bounding box center [1080, 515] width 22 height 22
